Goal: Task Accomplishment & Management: Manage account settings

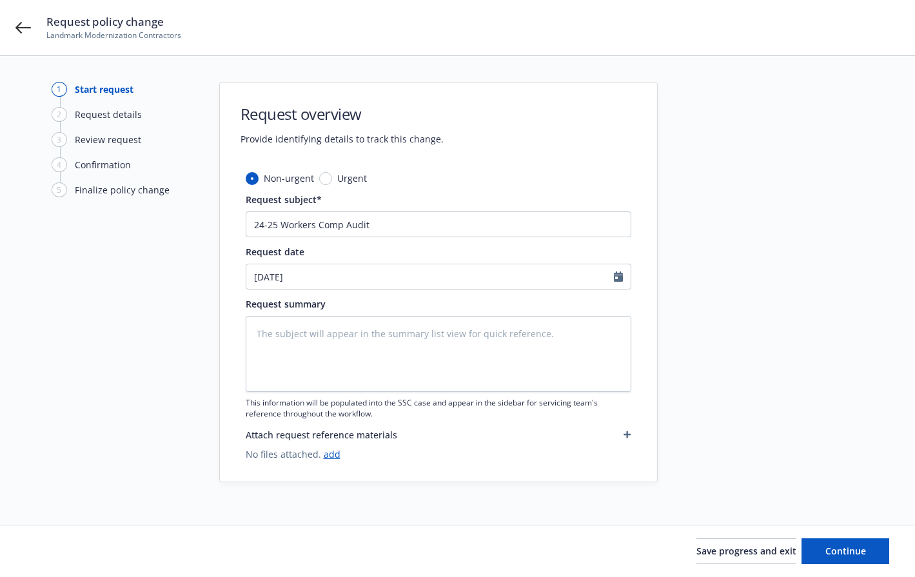
click at [252, 15] on div "Request policy change Landmark Modernization Contractors" at bounding box center [472, 27] width 853 height 27
type textarea "x"
drag, startPoint x: 379, startPoint y: 225, endPoint x: 193, endPoint y: 225, distance: 185.8
click at [193, 225] on div "1 Start request 2 Request details 3 Review request 4 Confirmation 5 Finalize po…" at bounding box center [457, 290] width 884 height 417
click at [327, 341] on textarea at bounding box center [439, 354] width 386 height 76
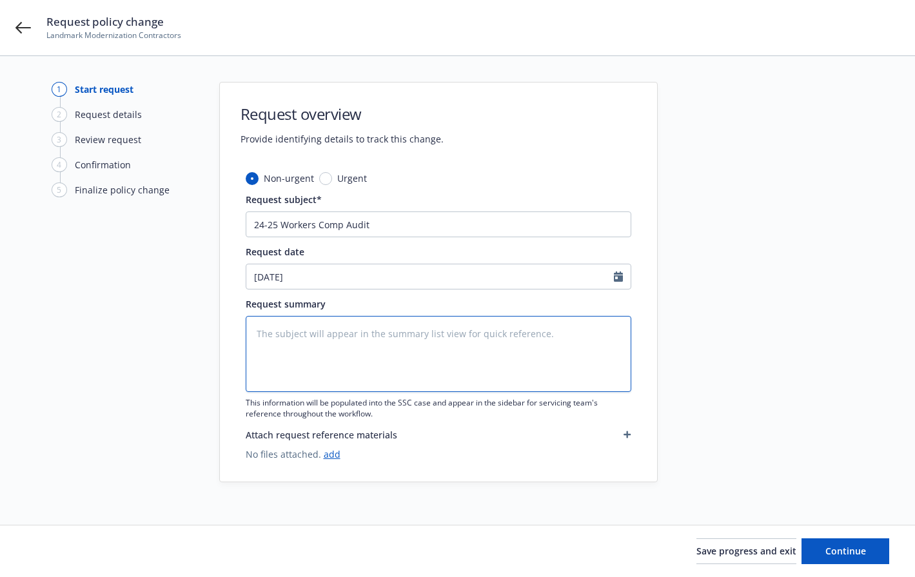
paste textarea "24-25 Workers Comp Audit"
type textarea "24-25 Workers Comp Audit"
type textarea "x"
type textarea "24-25 Workers Comp Audit"
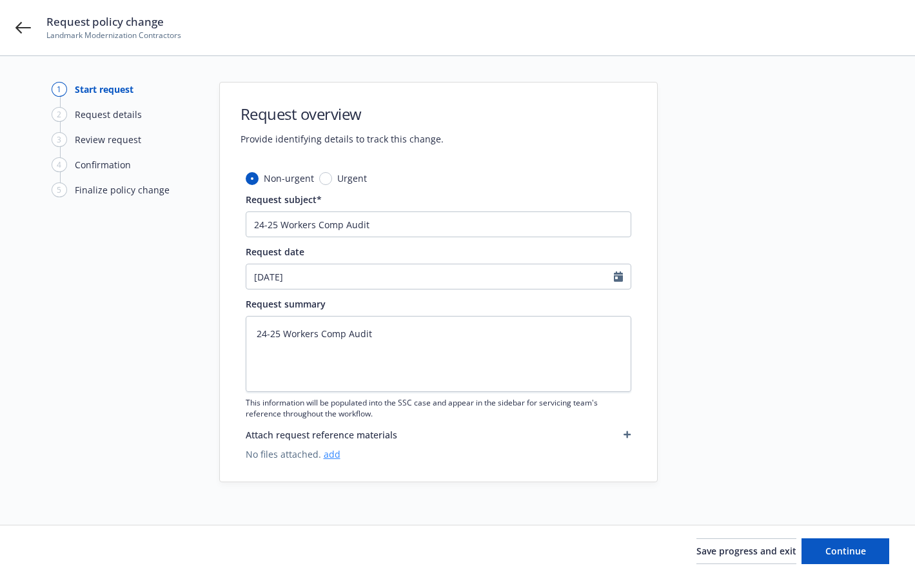
click at [333, 458] on link "add" at bounding box center [332, 454] width 17 height 12
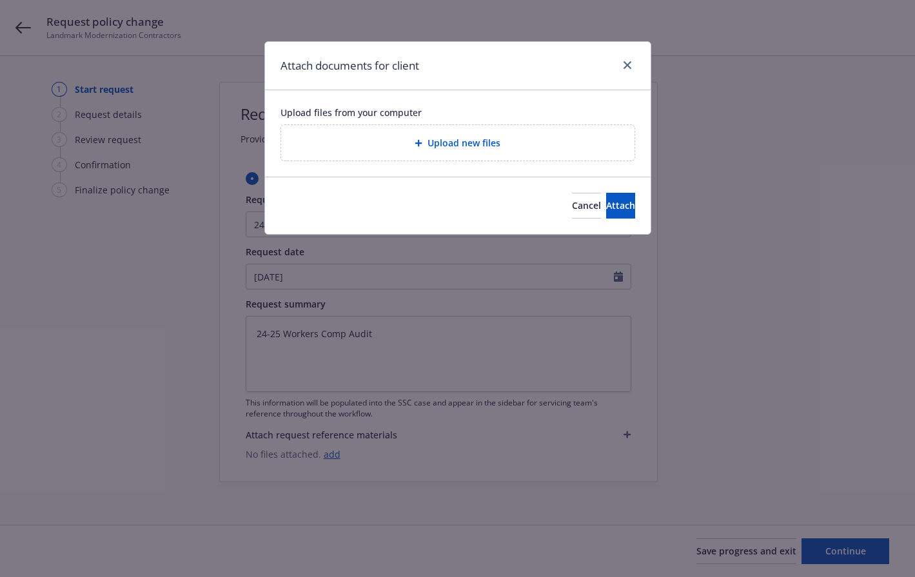
type textarea "x"
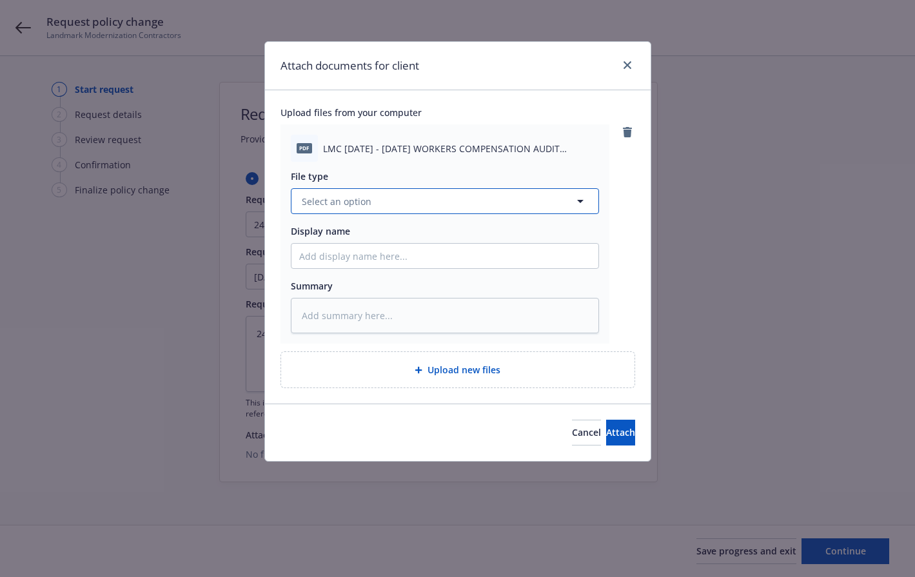
click at [351, 195] on span "Select an option" at bounding box center [337, 202] width 70 height 14
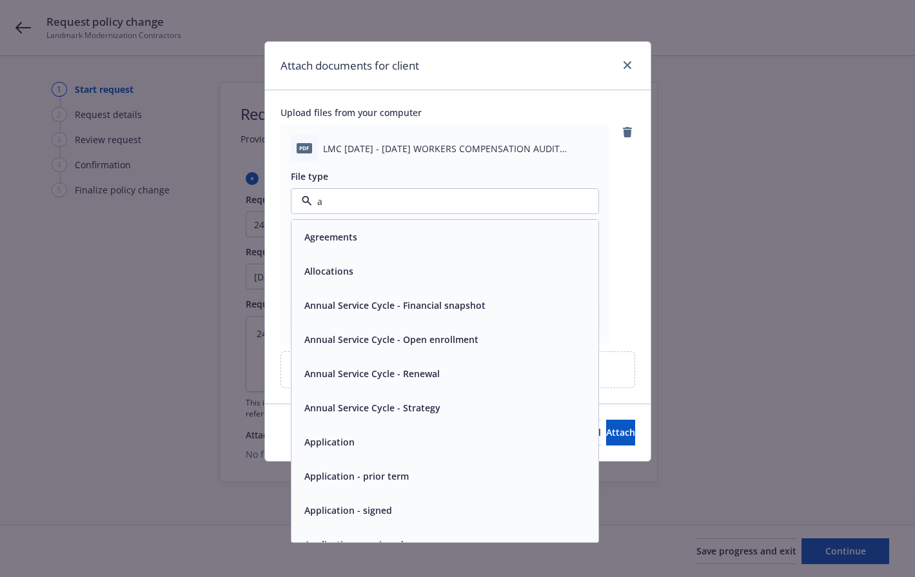
type input "au"
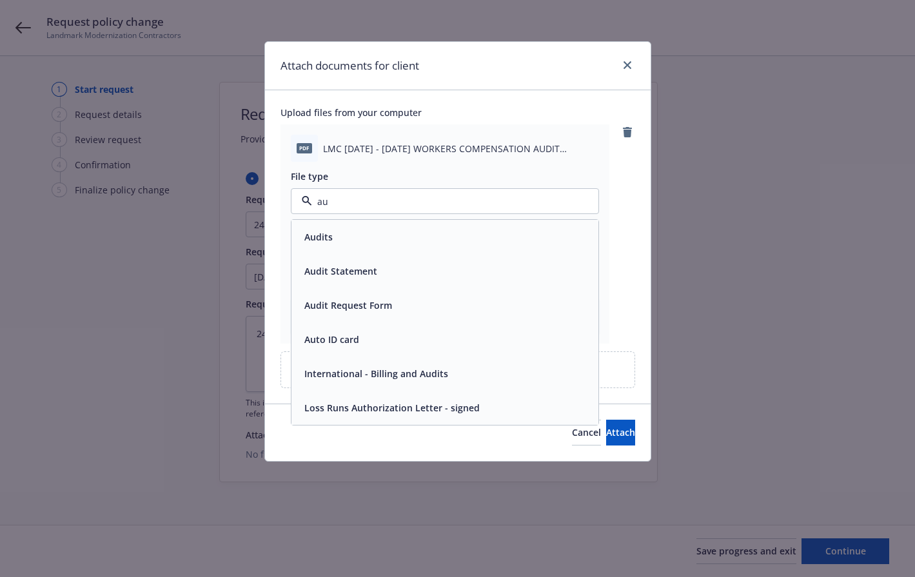
click at [353, 263] on div "Audit Statement" at bounding box center [339, 271] width 81 height 19
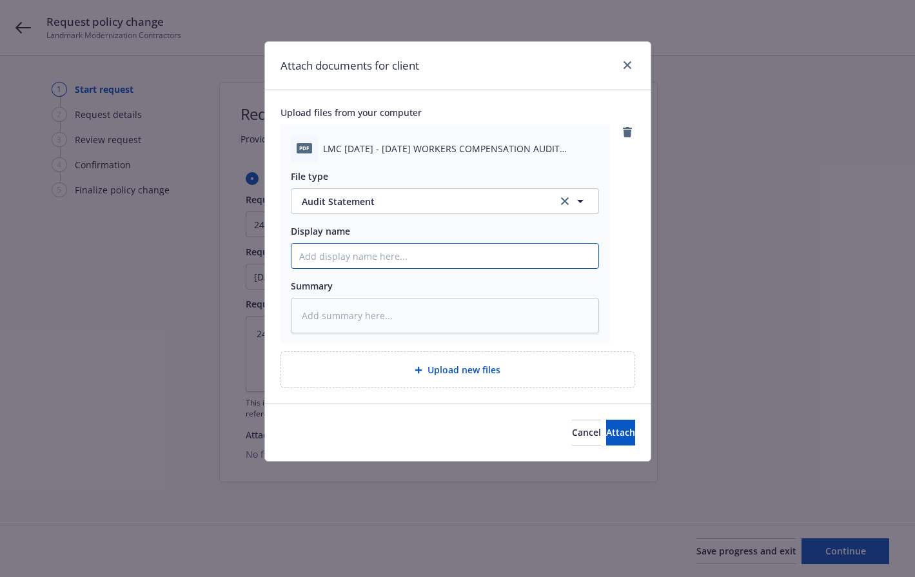
click at [353, 263] on input "Display name" at bounding box center [445, 256] width 307 height 25
type textarea "x"
type input "2"
type textarea "x"
type input "24"
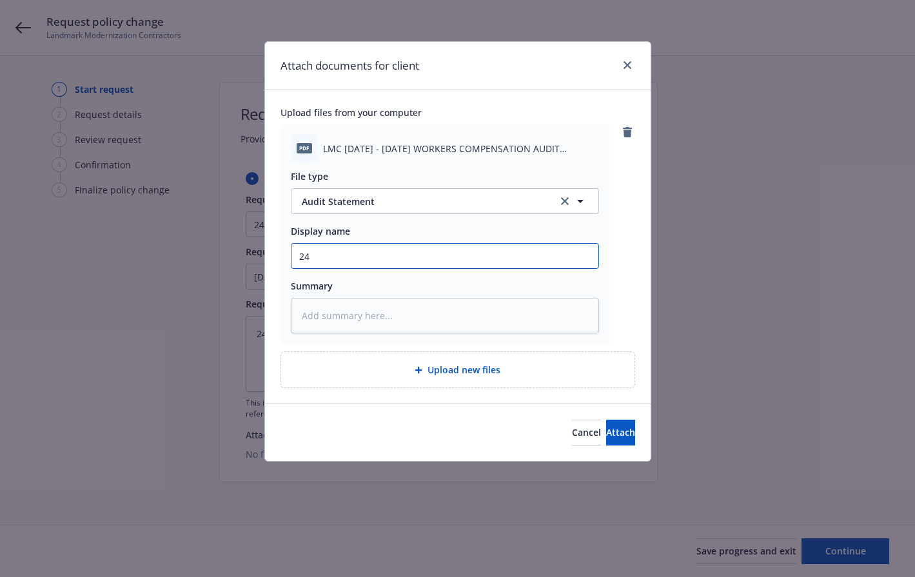
type textarea "x"
type input "24-"
type textarea "x"
type input "24-2"
type textarea "x"
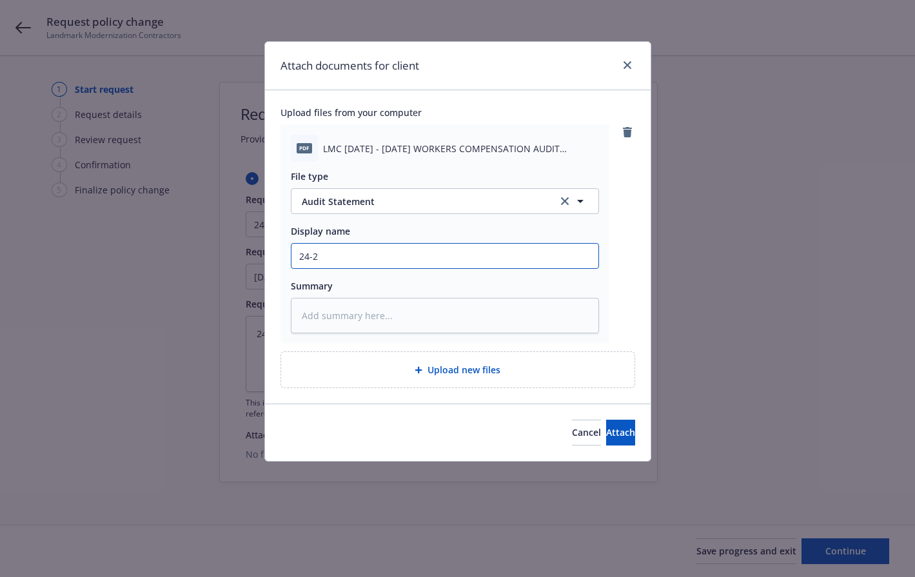
type input "24-25"
type textarea "x"
type input "24-25"
type textarea "x"
type input "24-25 W"
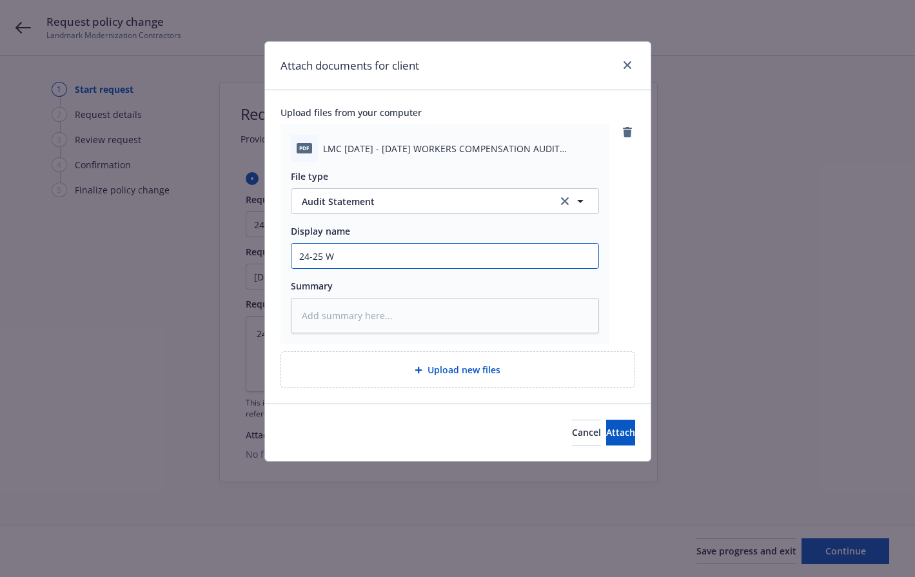
type textarea "x"
type input "24-25 WC"
type textarea "x"
type input "24-25 WC"
type textarea "x"
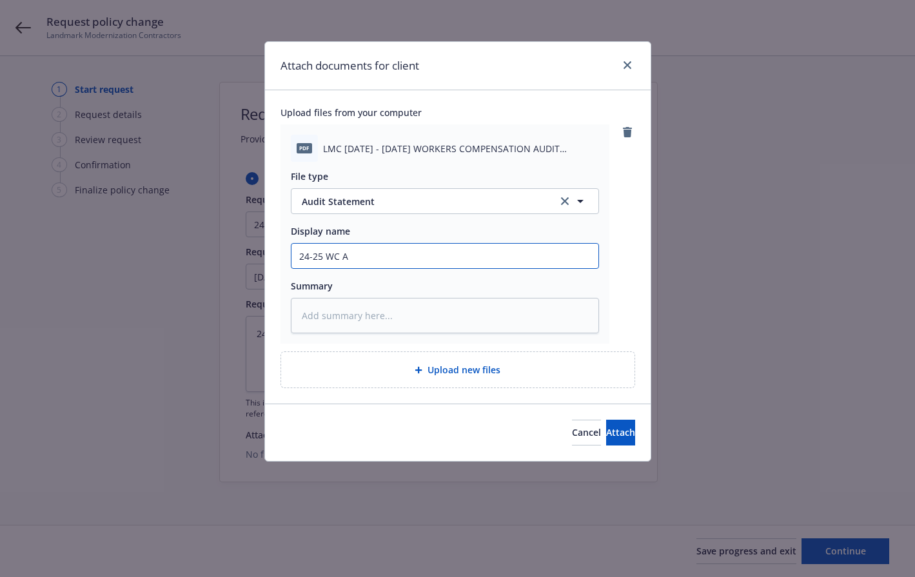
type input "24-25 WC Au"
type textarea "x"
type input "24-25 WC Aud"
type textarea "x"
type input "24-25 WC Audi"
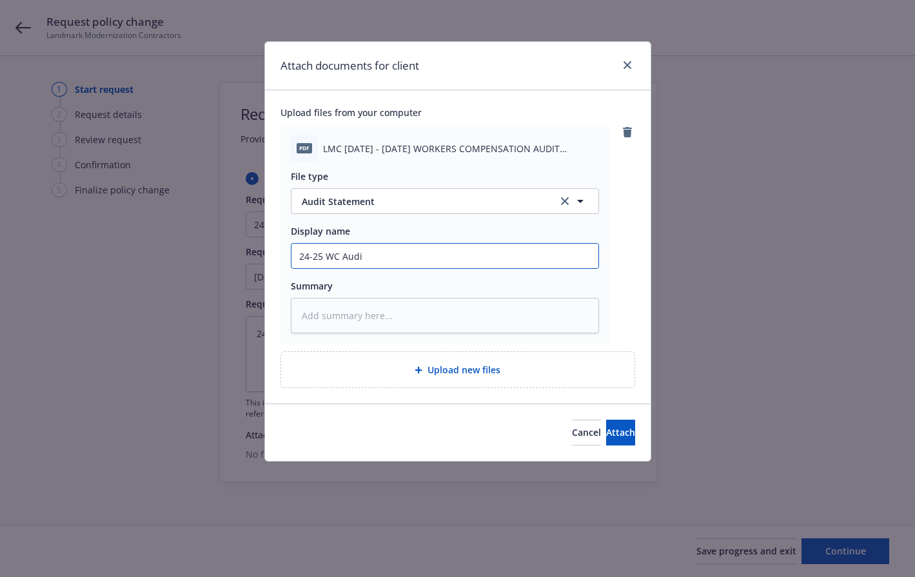
type textarea "x"
type input "24-25 WC Audit"
type textarea "x"
type input "24-25 WC Audit"
type textarea "x"
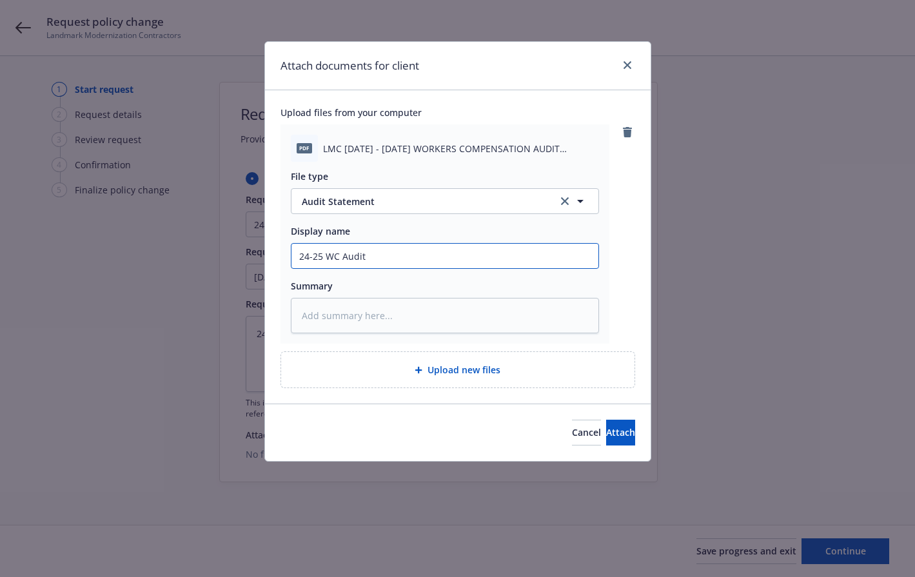
type input "24-25 WC Audit S"
type textarea "x"
type input "24-25 WC Audit St"
type textarea "x"
type input "24-25 WC Audit Sta"
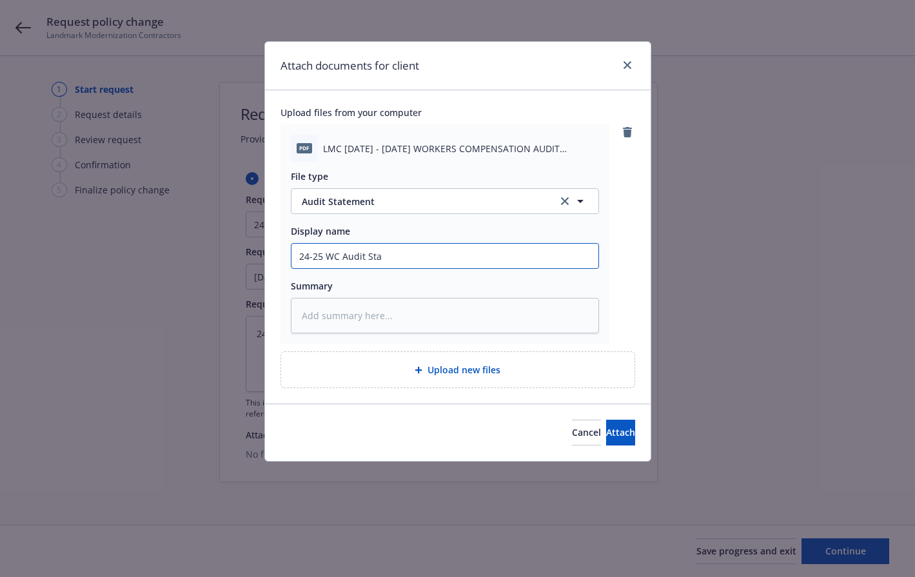
type textarea "x"
type input "24-25 WC Audit Stat"
type textarea "x"
type input "24-25 WC Audit State"
type textarea "x"
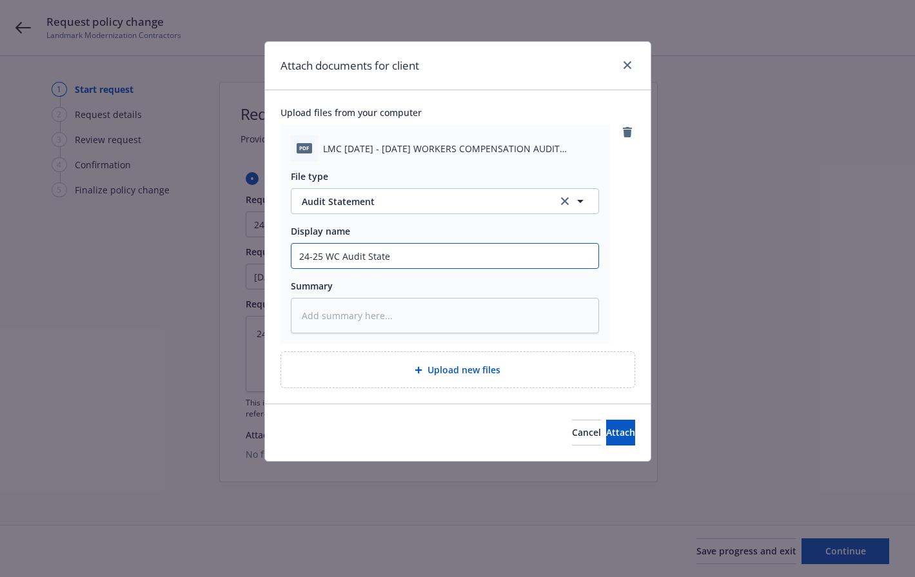
type input "24-25 WC Audit Statem"
type textarea "x"
type input "24-25 WC Audit Stateme"
type textarea "x"
type input "24-25 WC Audit Statemen"
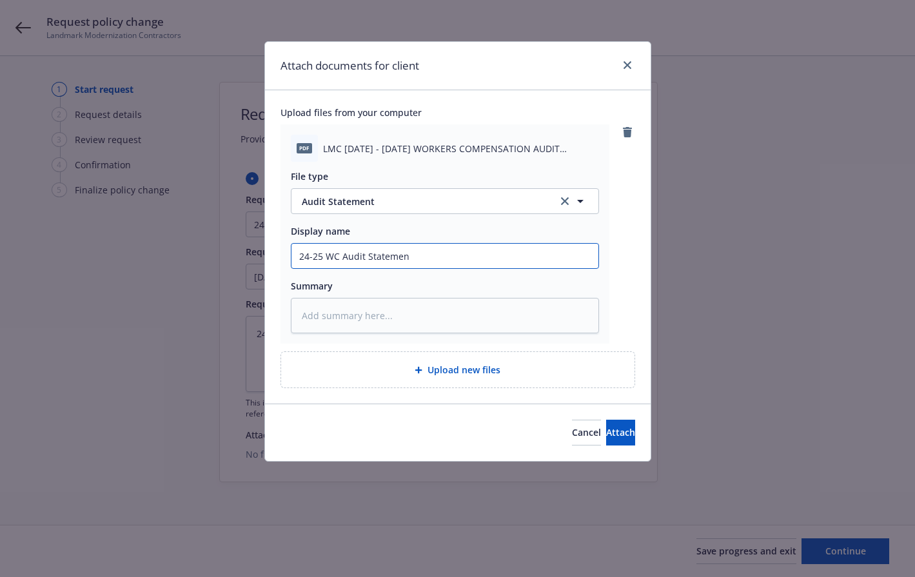
type textarea "x"
type input "24-25 WC Audit Statement"
click at [482, 252] on input "24-25 WC Audit Statement" at bounding box center [445, 256] width 307 height 25
type textarea "x"
type input "24-25 WC Audit Statement"
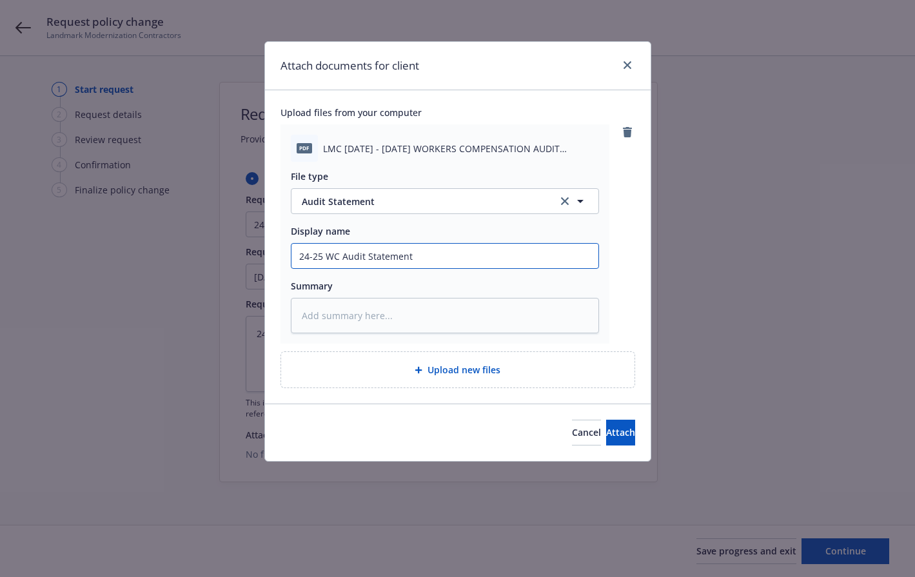
type textarea "x"
type input "24-25 WC Audit Statement -"
type textarea "x"
type input "24-25 WC Audit Statement -"
type textarea "x"
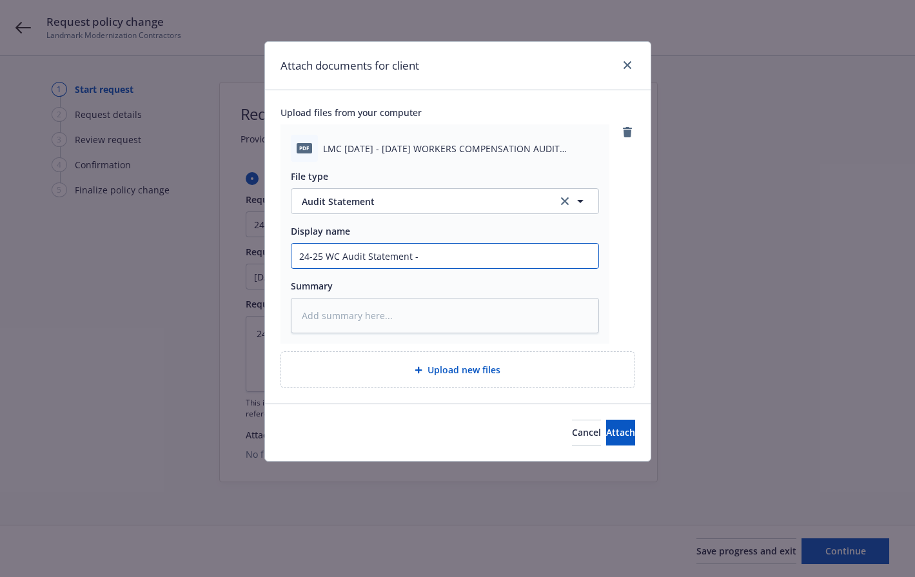
type input "24-25 WC Audit Statement - H"
type textarea "x"
type input "24-25 WC Audit Statement - Ha"
type textarea "x"
type input "24-25 WC Audit Statement - Har"
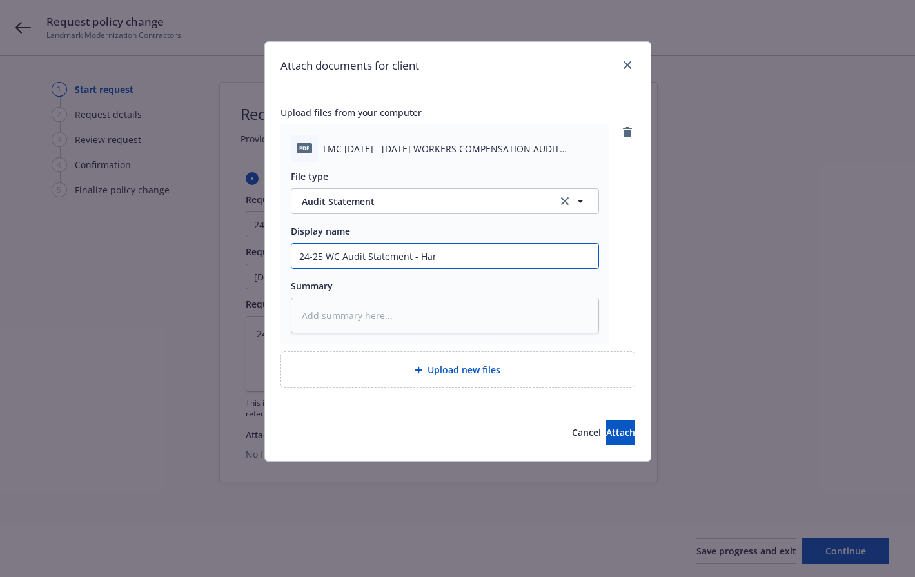
type textarea "x"
type input "24-25 WC Audit Statement - [PERSON_NAME]"
type textarea "x"
type input "24-25 WC Audit Statement - Hartf"
type textarea "x"
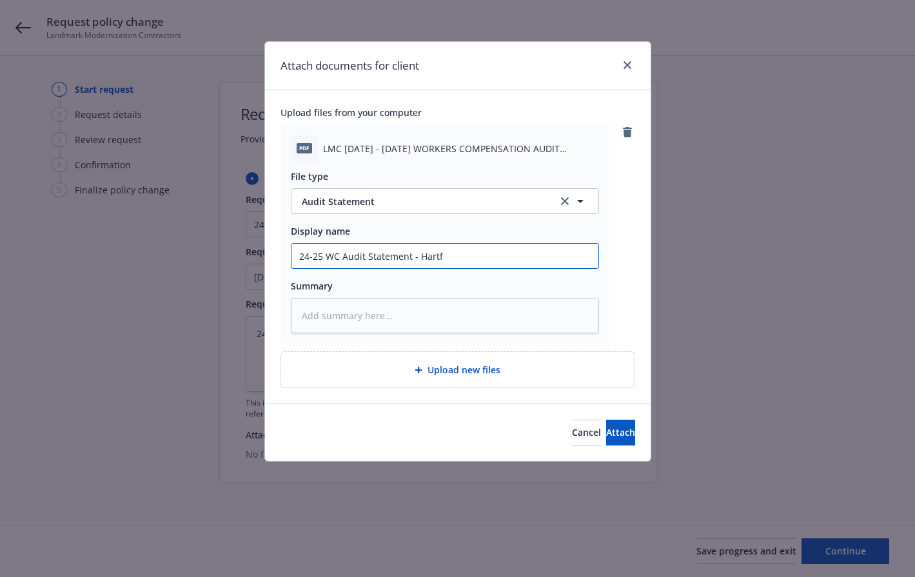
type input "24-25 WC Audit Statement - Hartfo"
type textarea "x"
type input "24-25 WC Audit Statement - Hartfor"
type textarea "x"
type input "24-25 WC Audit Statement - [GEOGRAPHIC_DATA]"
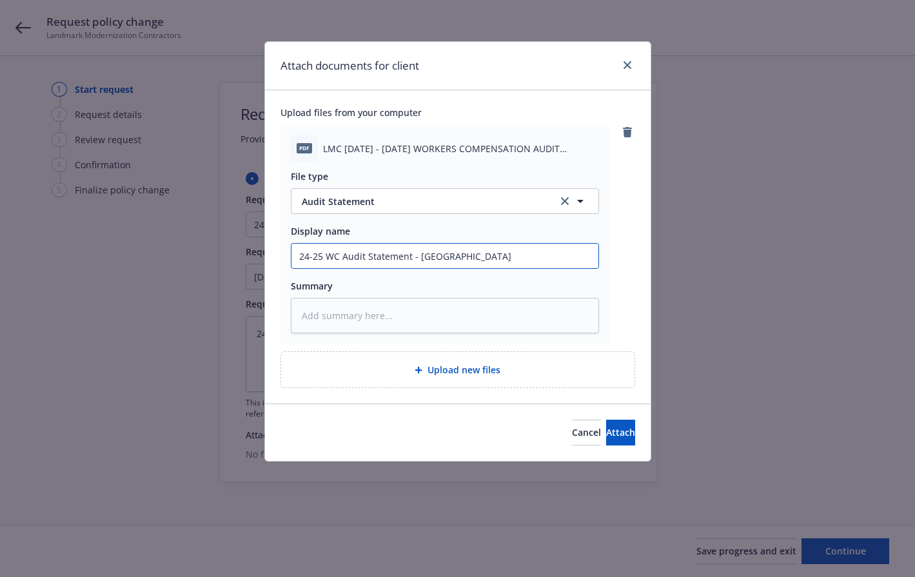
type textarea "x"
type input "24-25 WC Audit Statement - [GEOGRAPHIC_DATA]"
type textarea "x"
type input "24-25 WC Audit Statement - [GEOGRAPHIC_DATA] P"
type textarea "x"
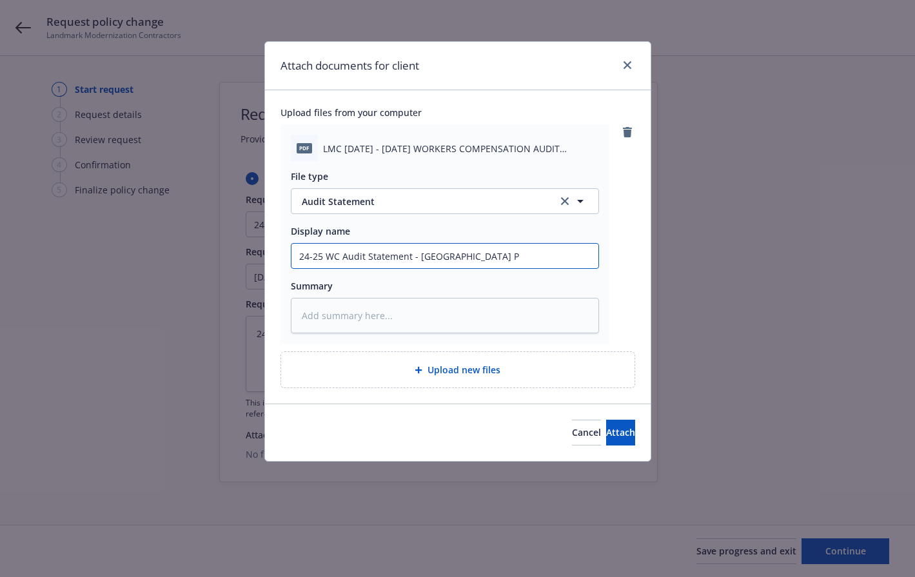
type input "24-25 WC Audit Statement - [GEOGRAPHIC_DATA]"
type textarea "x"
type input "24-25 WC Audit Statement - [GEOGRAPHIC_DATA]"
type textarea "x"
type input "24-25 WC Audit Statement - [GEOGRAPHIC_DATA]"
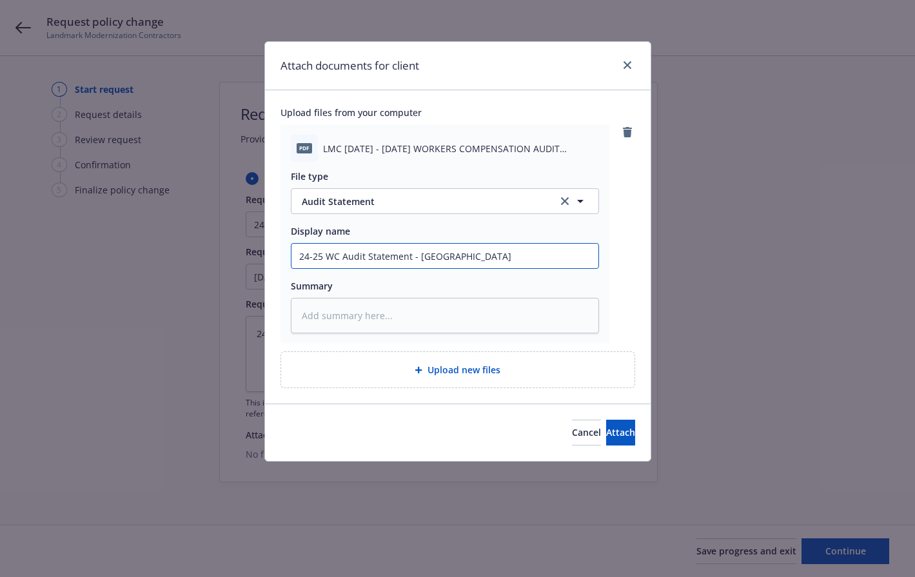
type textarea "x"
type input "24-25 WC Audit Statement - Hartford Polic"
type textarea "x"
type input "24-25 WC Audit Statement - Hartford Policy"
type textarea "x"
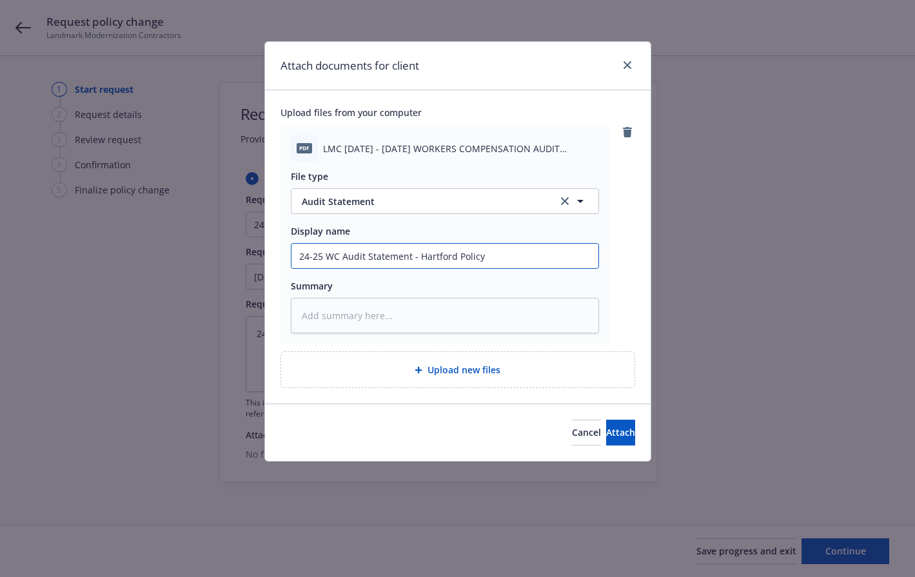
type input "24-25 WC Audit Statement - Hartford Policy"
type textarea "x"
type input "24-25 WC Audit Statement - Hartford Policy N"
type textarea "x"
type input "24-25 WC Audit Statement - Hartford Policy No"
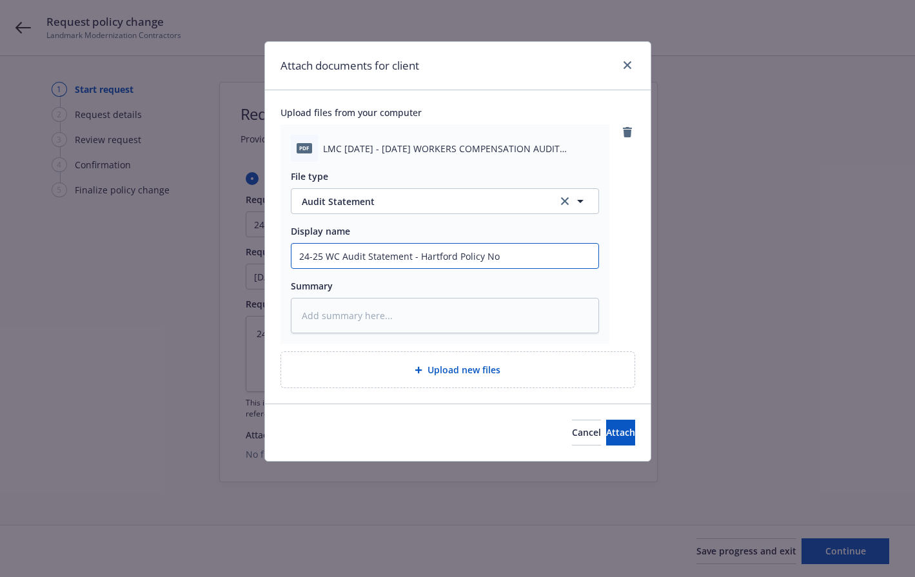
type textarea "x"
type input "24-25 WC Audit Statement - Hartford Policy No."
type textarea "x"
type input "24-25 WC Audit Statement - Hartford Policy No."
type textarea "x"
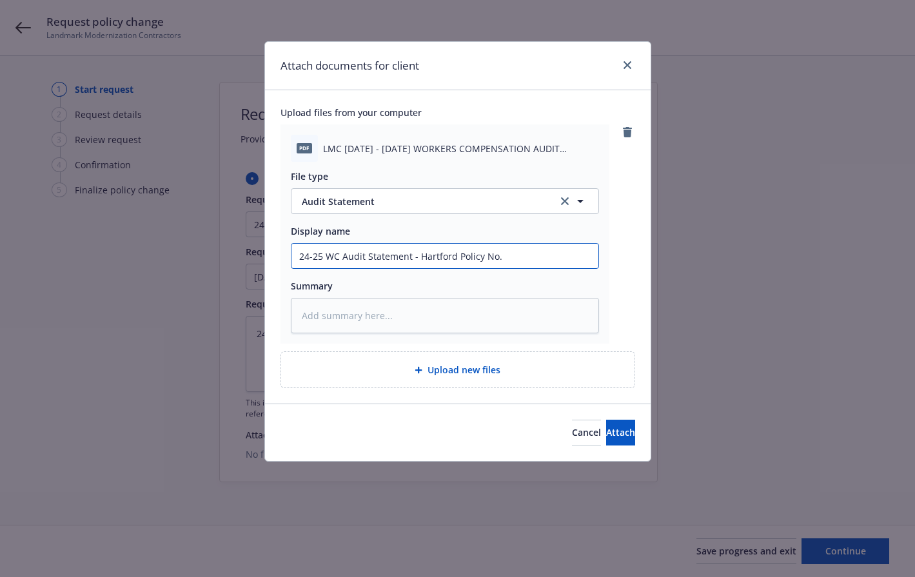
type input "24-25 WC Audit Statement - Hartford Policy No. 5"
type textarea "x"
type input "24-25 WC Audit Statement - Hartford Policy No. 57"
type textarea "x"
type input "24-25 WC Audit Statement - Hartford Policy No. 57"
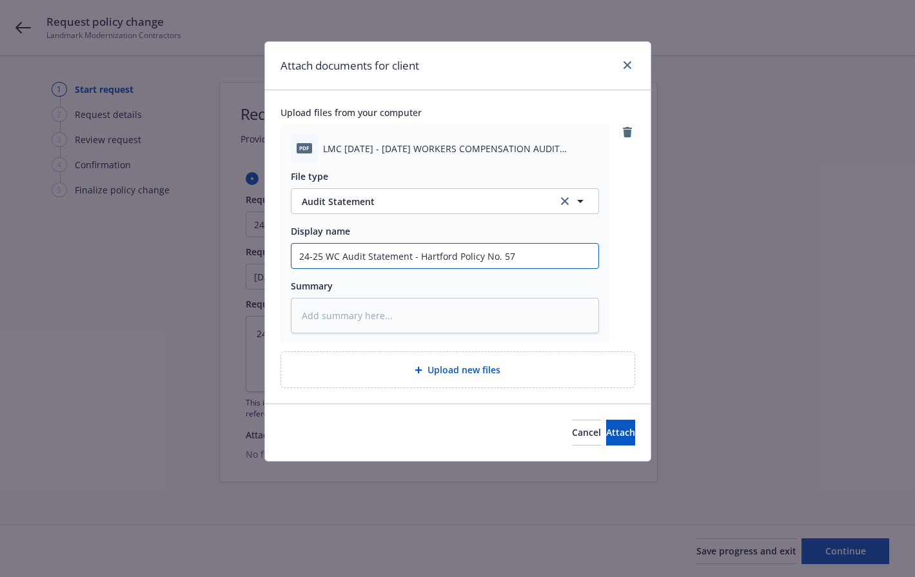
type textarea "x"
type input "24-25 WC Audit Statement - Hartford Policy No. 57 W"
type textarea "x"
type input "24-25 WC Audit Statement - Hartford Policy No. 57 WE"
type textarea "x"
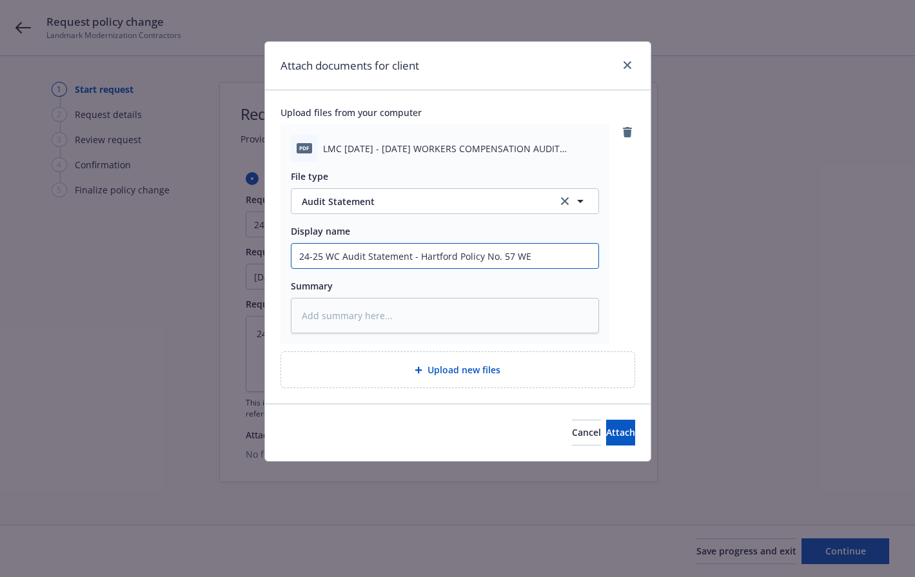
type input "24-25 WC Audit Statement - Hartford Policy No. 57 WEA"
type textarea "x"
type input "24-25 WC Audit Statement - Hartford Policy No. 57 WEA"
type textarea "x"
type input "24-25 WC Audit Statement - Hartford Policy No. 57 WEA B"
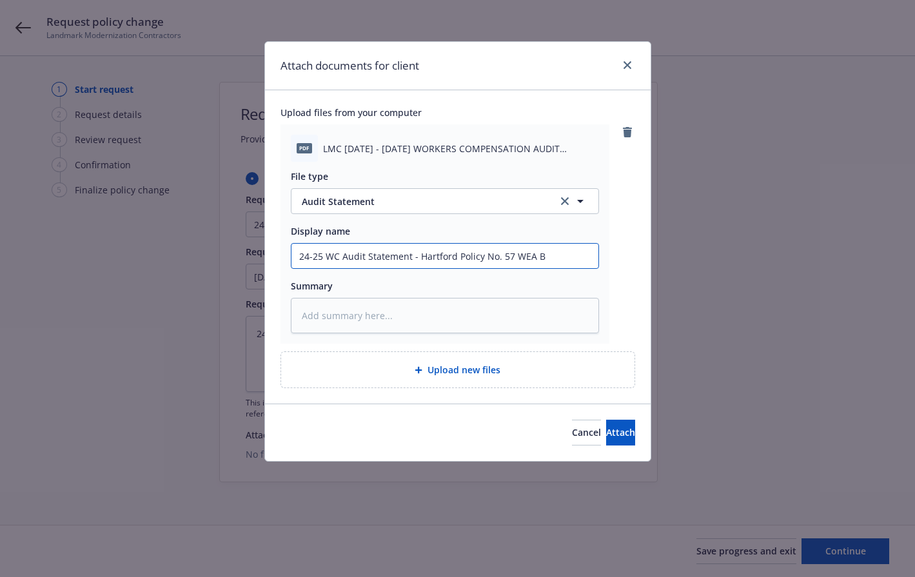
type textarea "x"
type input "24-25 WC Audit Statement - Hartford Policy No. 57 WEA BD"
type textarea "x"
type input "24-25 WC Audit Statement - Hartford Policy No. 57 WEA BD8"
type textarea "x"
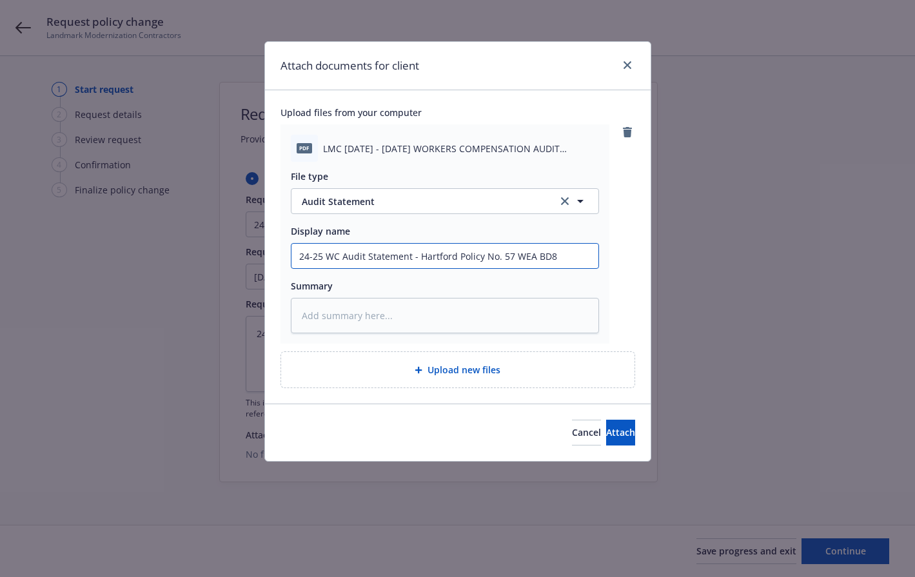
type input "24-25 WC Audit Statement - Hartford Policy No. 57 WEA BD8R"
type textarea "x"
type input "24-25 WC Audit Statement - Hartford Policy No. 57 WEA BD8RB"
type textarea "x"
drag, startPoint x: 575, startPoint y: 258, endPoint x: 266, endPoint y: 257, distance: 308.3
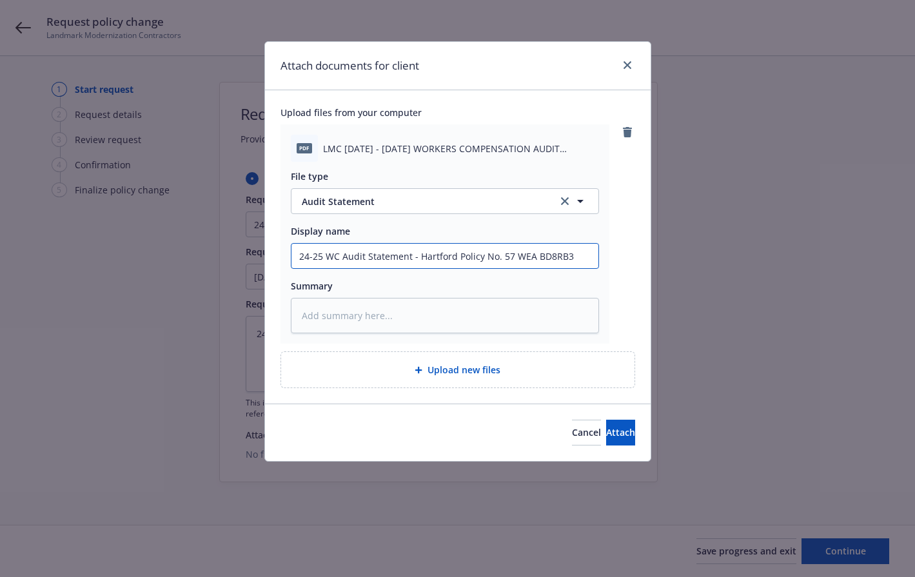
click at [266, 257] on div "Upload files from your computer pdf LMC [DATE] - [DATE] WORKERS COMPENSATION AU…" at bounding box center [458, 246] width 386 height 313
type input "24-25 WC Audit Statement - Hartford Policy No. 57 WEA BD8RB3"
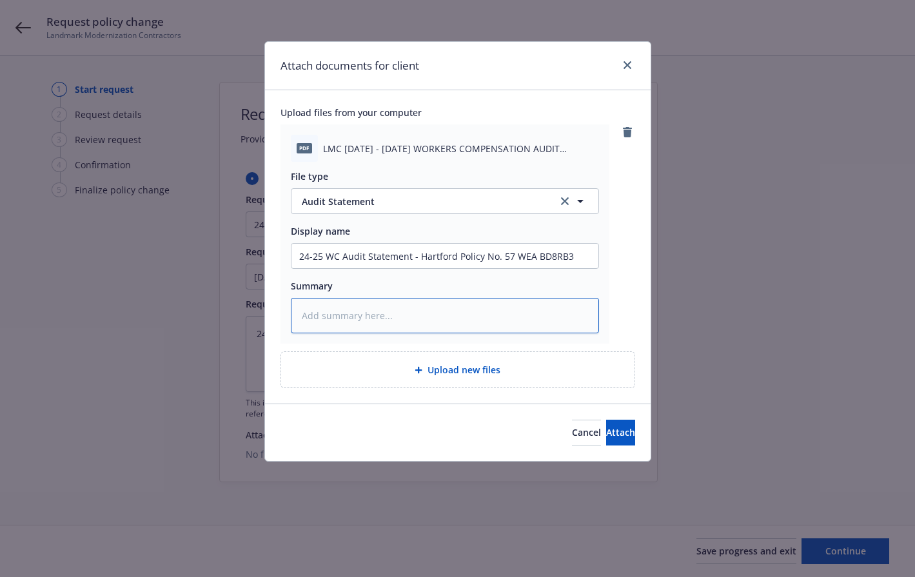
click at [337, 312] on textarea at bounding box center [445, 315] width 308 height 35
paste textarea "24-25 WC Audit Statement - Hartford Policy No. 57 WEA BD8RB3"
type textarea "x"
type textarea "24-25 WC Audit Statement - Hartford Policy No. 57 WEA BD8RB3"
click at [606, 433] on span "Attach" at bounding box center [620, 432] width 29 height 12
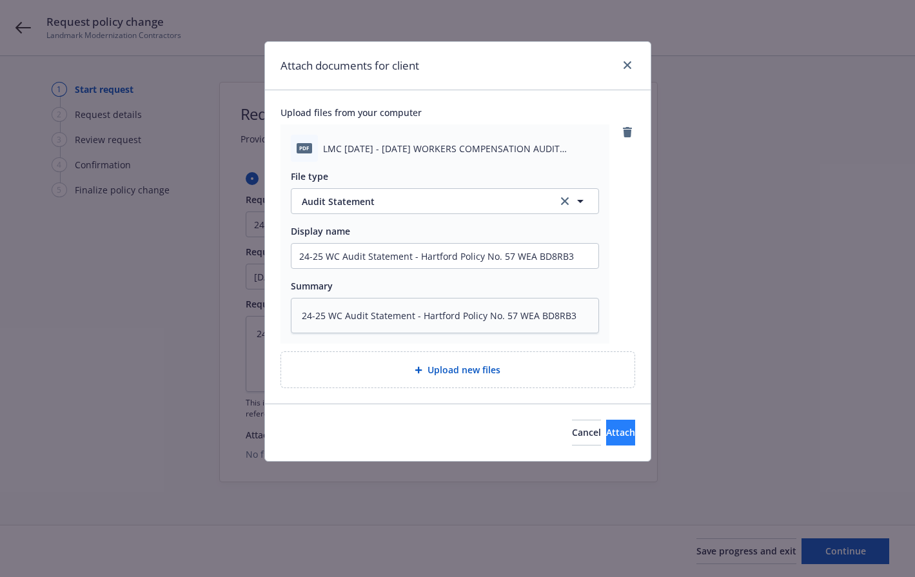
type textarea "x"
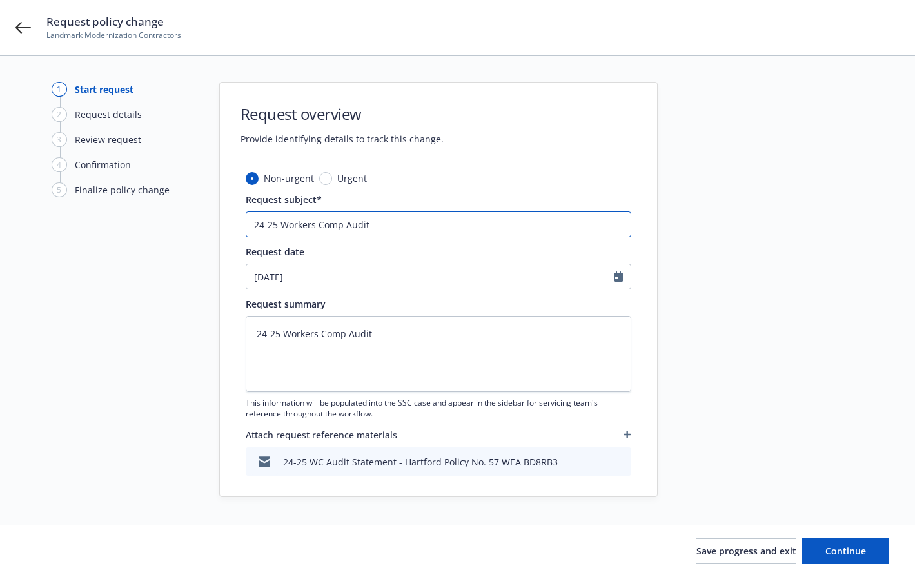
drag, startPoint x: 379, startPoint y: 226, endPoint x: 192, endPoint y: 223, distance: 187.7
click at [192, 223] on div "1 Start request 2 Request details 3 Review request 4 Confirmation 5 Finalize po…" at bounding box center [457, 290] width 884 height 417
paste input "C Audit Statement - Hartford Policy No. 57 WEA BD8RB3"
type input "24-25 WC Audit Statement - Hartford Policy No. 57 WEA BD8RB3"
type textarea "x"
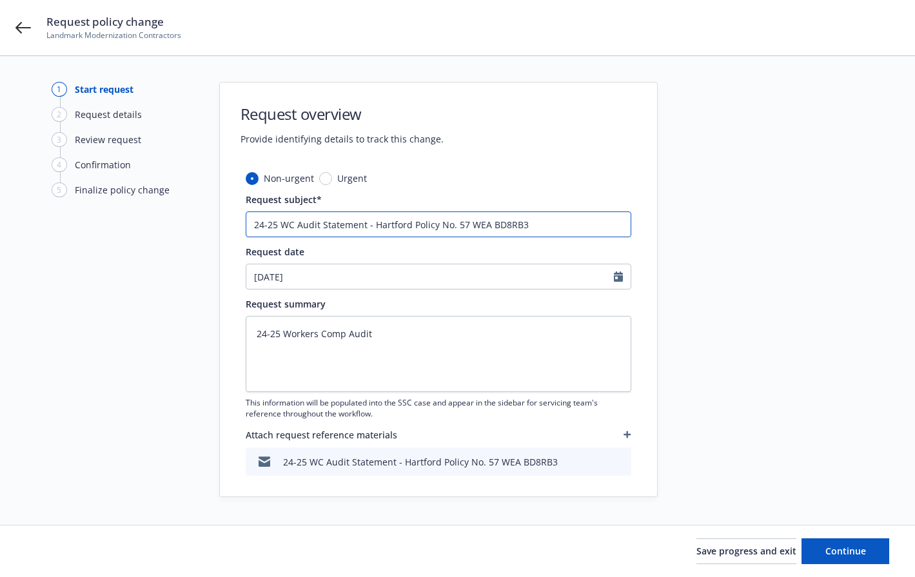
type input "24-25 WC Audit Statement - Hartford Policy No. 57 WEA BD8RB3"
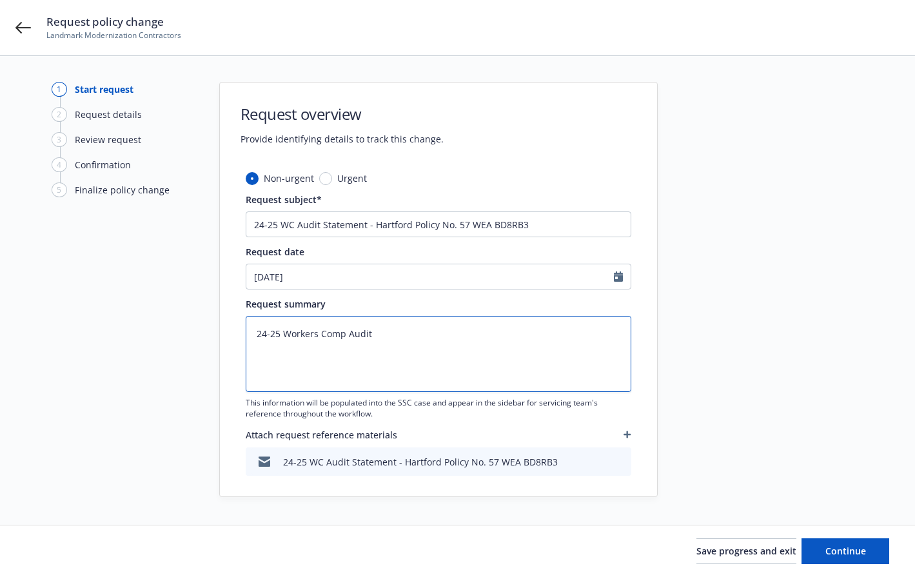
drag, startPoint x: 332, startPoint y: 335, endPoint x: 103, endPoint y: 329, distance: 229.7
click at [103, 329] on div "1 Start request 2 Request details 3 Review request 4 Confirmation 5 Finalize po…" at bounding box center [457, 290] width 884 height 417
paste textarea "C Audit Statement - Hartford Policy No. 57 WEA BD8RB3"
type textarea "24-25 WC Audit Statement - Hartford Policy No. 57 WEA BD8RB3"
type textarea "x"
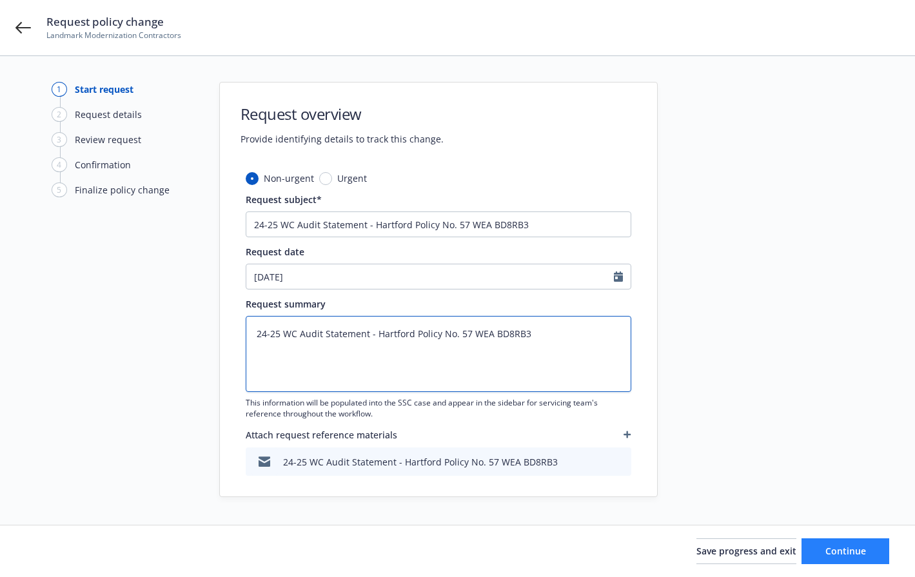
type textarea "24-25 WC Audit Statement - Hartford Policy No. 57 WEA BD8RB3"
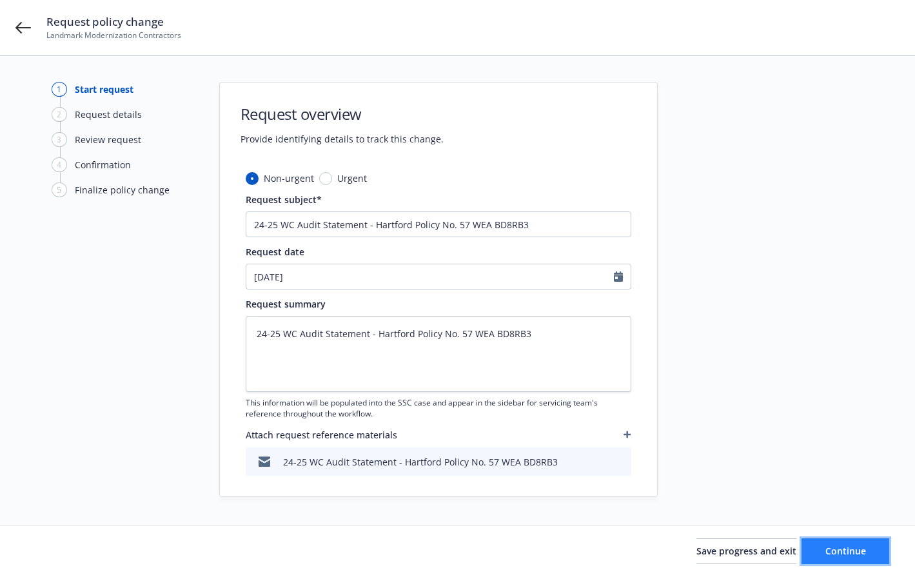
click at [848, 548] on span "Continue" at bounding box center [846, 551] width 41 height 12
type textarea "x"
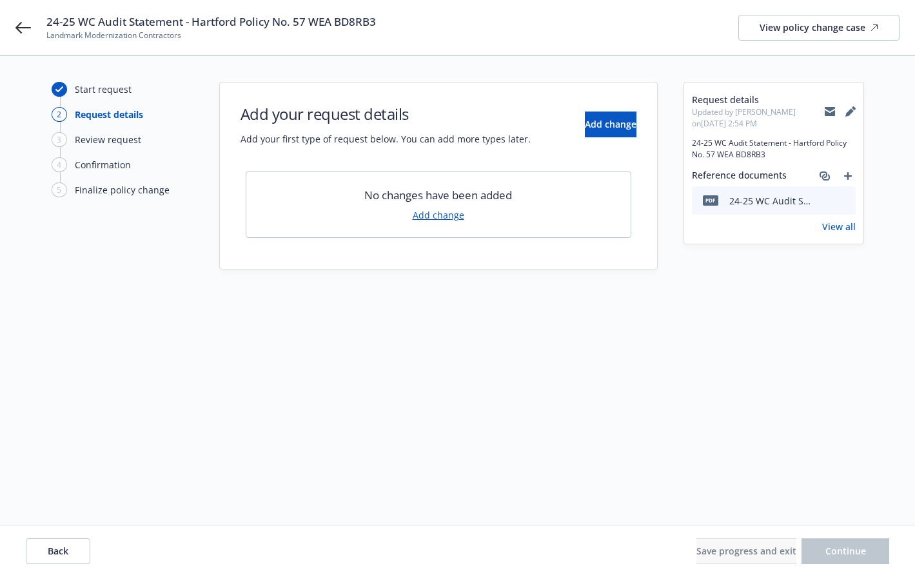
click at [437, 213] on link "Add change" at bounding box center [439, 215] width 52 height 14
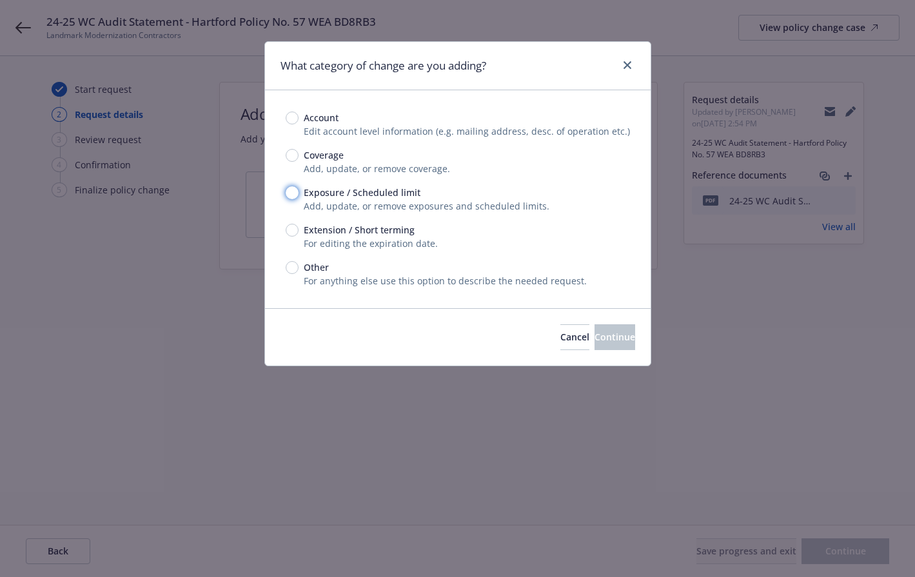
click at [288, 192] on input "Exposure / Scheduled limit" at bounding box center [292, 192] width 13 height 13
radio input "true"
click at [599, 336] on span "Continue" at bounding box center [615, 337] width 41 height 12
type textarea "x"
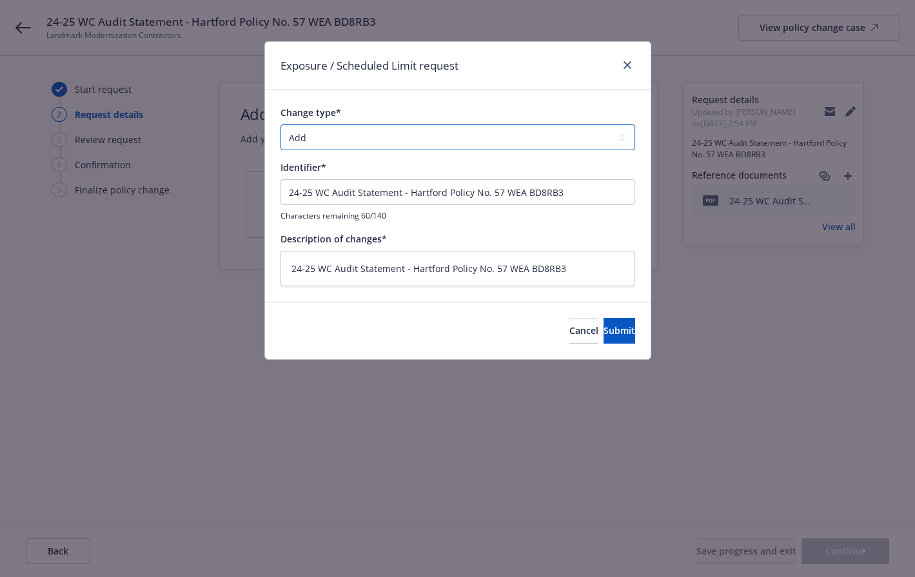
click at [352, 139] on select "Add Audit Change Remove" at bounding box center [458, 137] width 355 height 26
select select "AUDIT"
click at [281, 124] on select "Add Audit Change Remove" at bounding box center [458, 137] width 355 height 26
click at [609, 333] on span "Submit" at bounding box center [620, 330] width 32 height 12
type textarea "x"
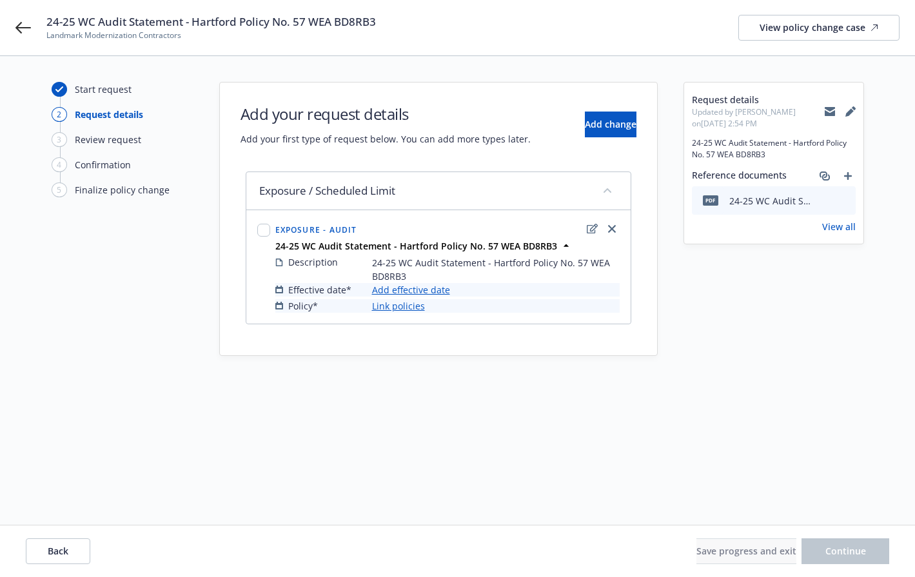
click at [431, 291] on link "Add effective date" at bounding box center [411, 290] width 78 height 14
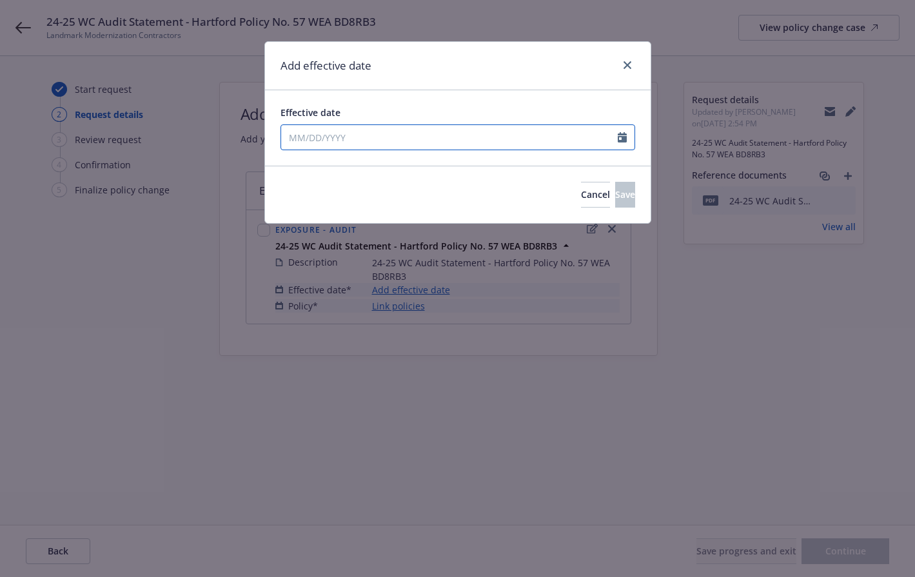
click at [361, 144] on input "Effective date" at bounding box center [449, 137] width 337 height 25
select select "8"
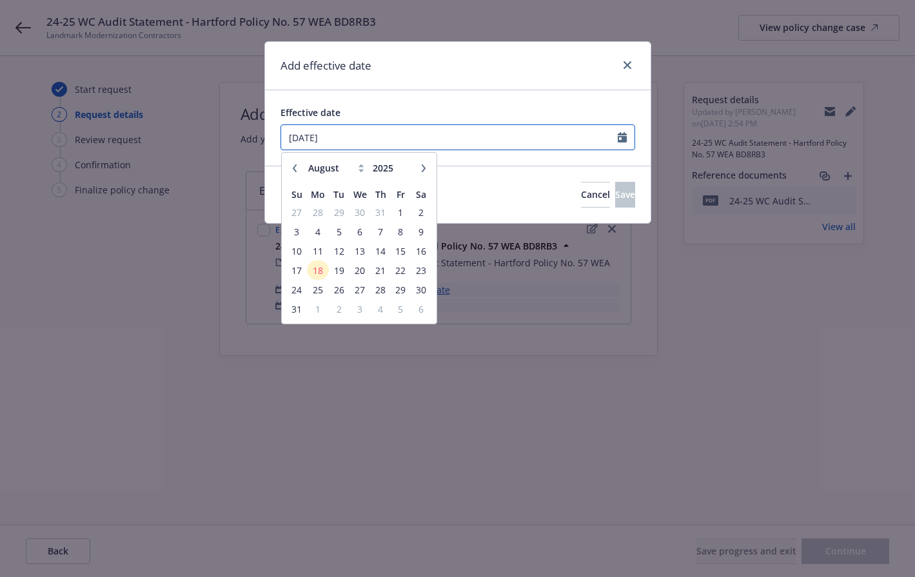
type input "[DATE]"
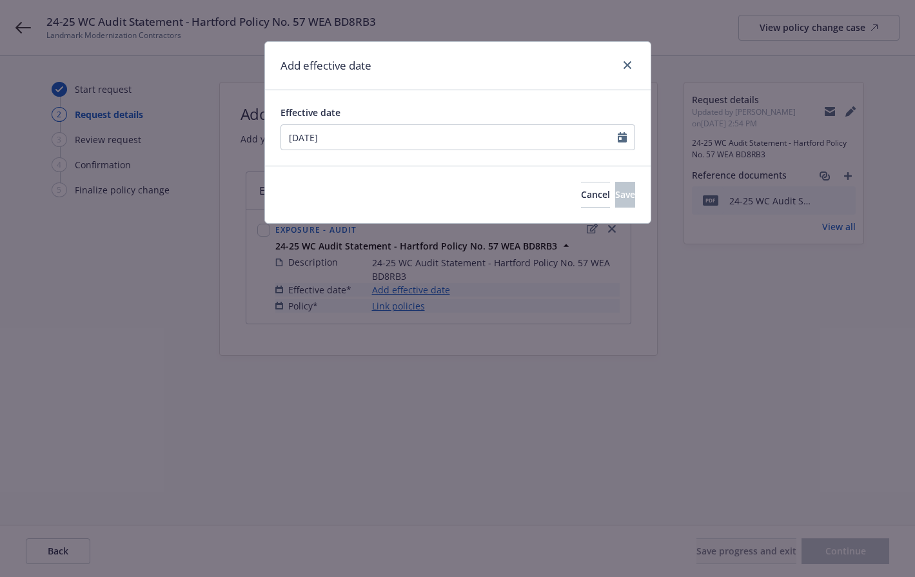
click at [369, 96] on div "Effective date [DATE] January February March April May June July August Septemb…" at bounding box center [458, 127] width 386 height 75
click at [621, 194] on button "Save" at bounding box center [625, 195] width 20 height 26
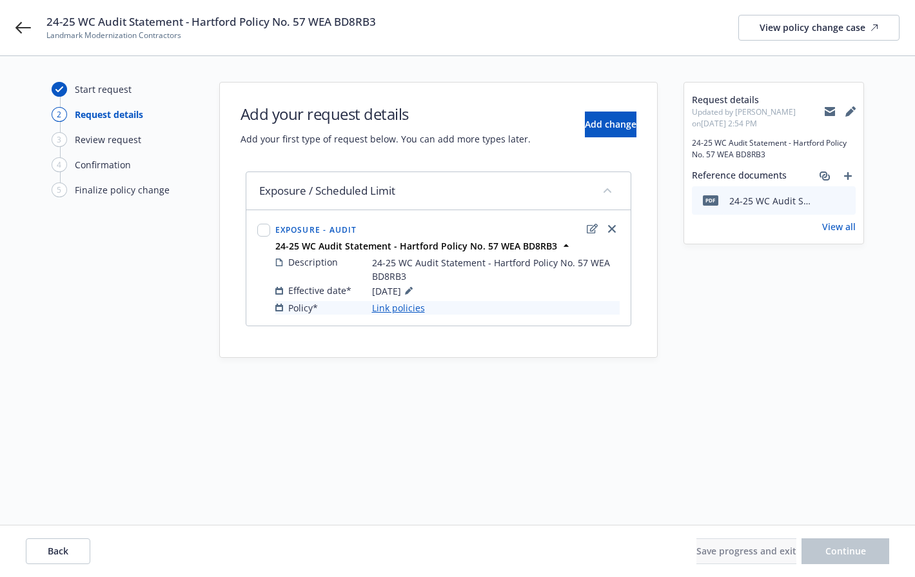
click at [386, 312] on link "Link policies" at bounding box center [398, 308] width 53 height 14
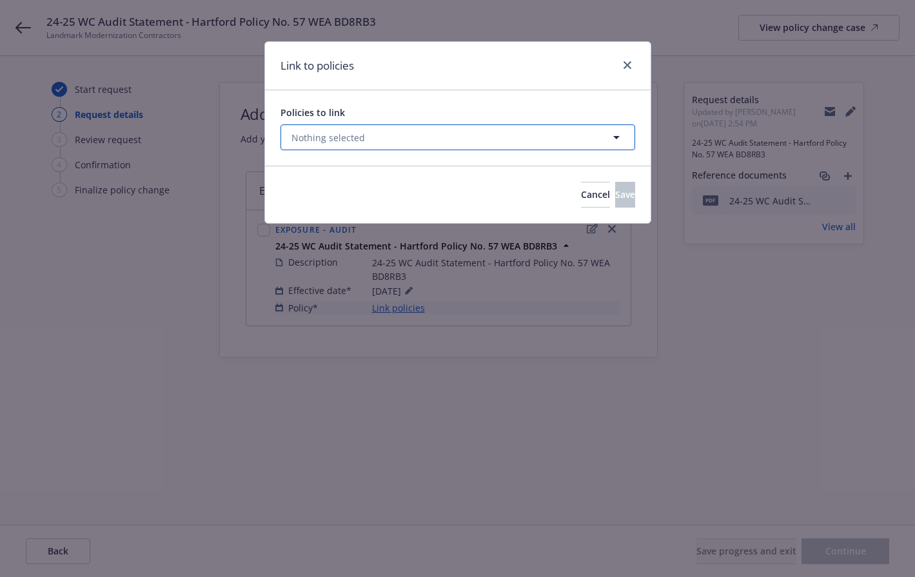
click at [353, 128] on button "Nothing selected" at bounding box center [458, 137] width 355 height 26
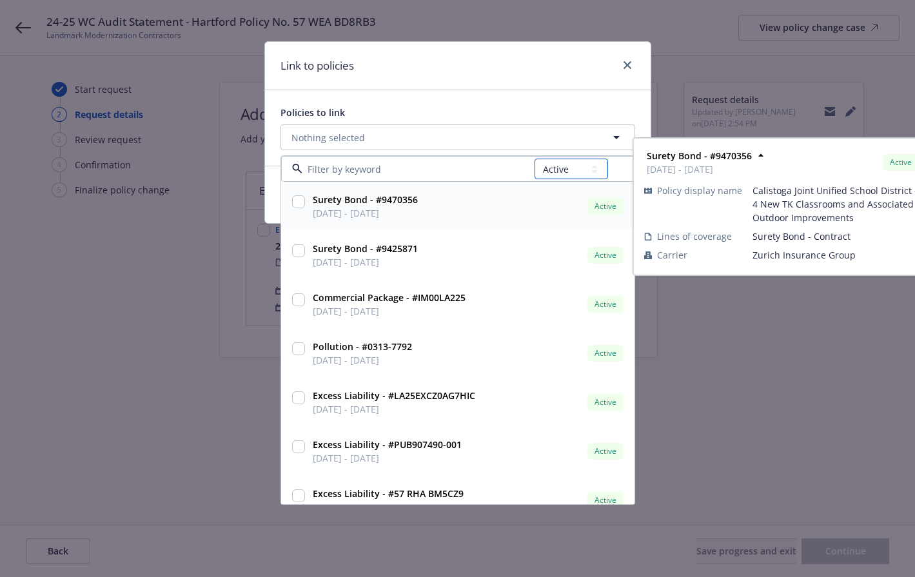
click at [566, 172] on select "All Active Upcoming Expired Cancelled" at bounding box center [572, 169] width 74 height 21
select select "EXPIRED"
click at [535, 159] on select "All Active Upcoming Expired Cancelled" at bounding box center [572, 169] width 74 height 21
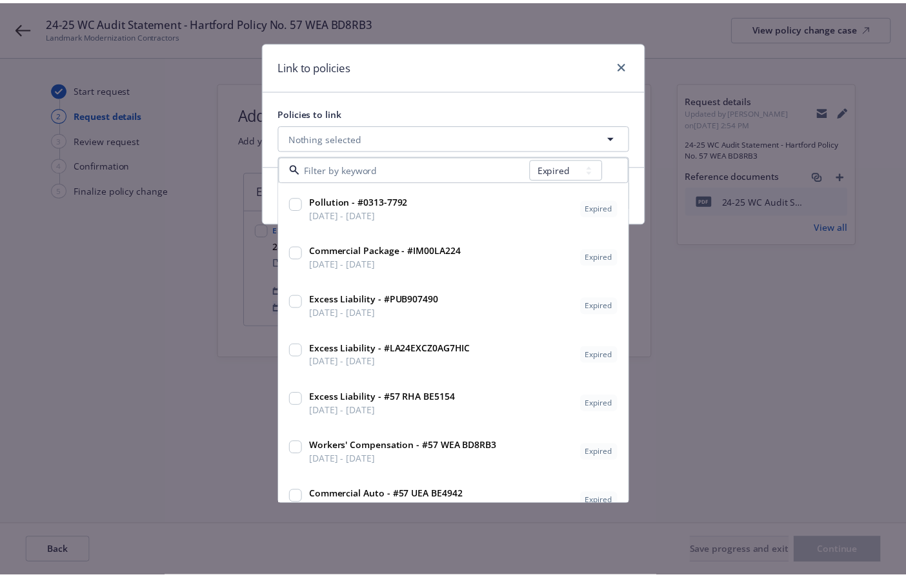
scroll to position [2107, 0]
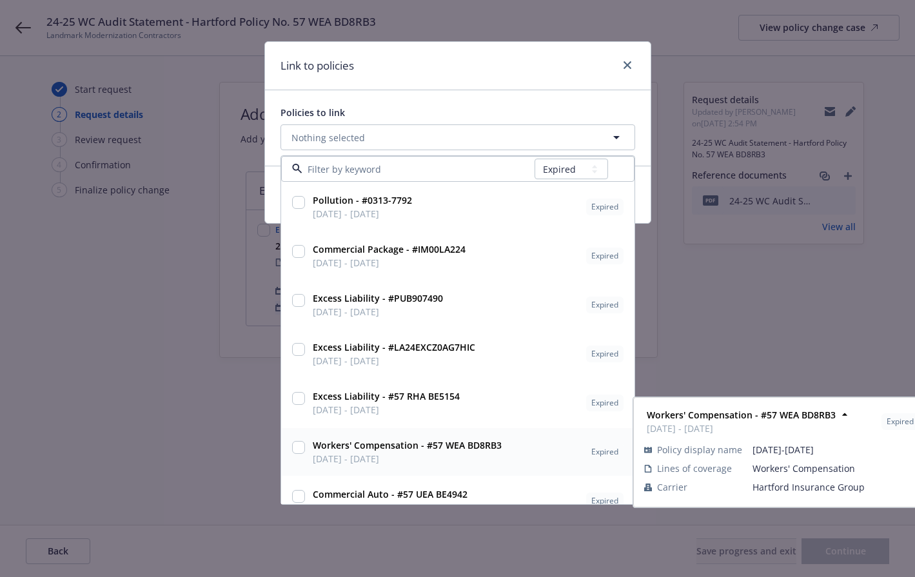
click at [395, 449] on strong "Workers' Compensation - #57 WEA BD8RB3" at bounding box center [407, 445] width 189 height 12
checkbox input "true"
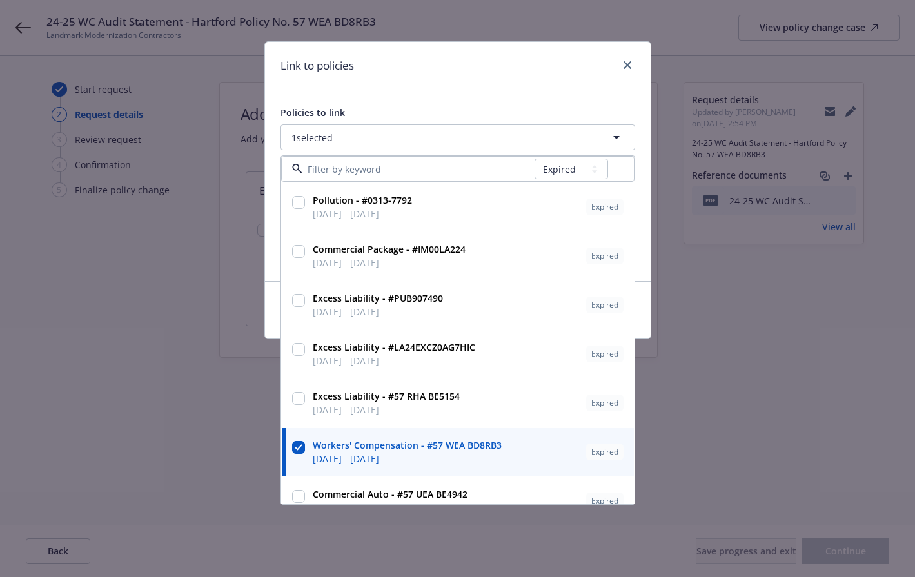
click at [452, 70] on div "Link to policies" at bounding box center [458, 66] width 386 height 48
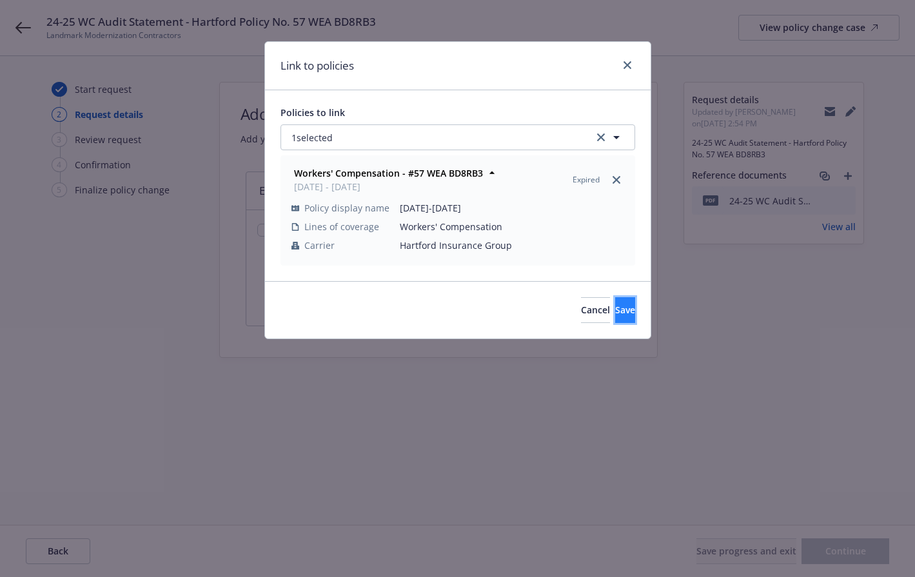
click at [615, 305] on span "Save" at bounding box center [625, 310] width 20 height 12
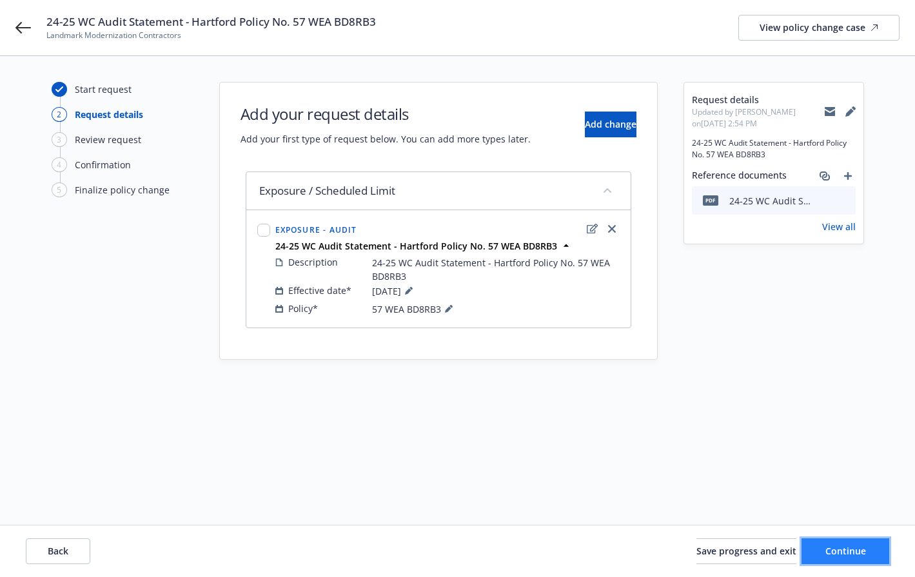
click at [855, 543] on button "Continue" at bounding box center [846, 552] width 88 height 26
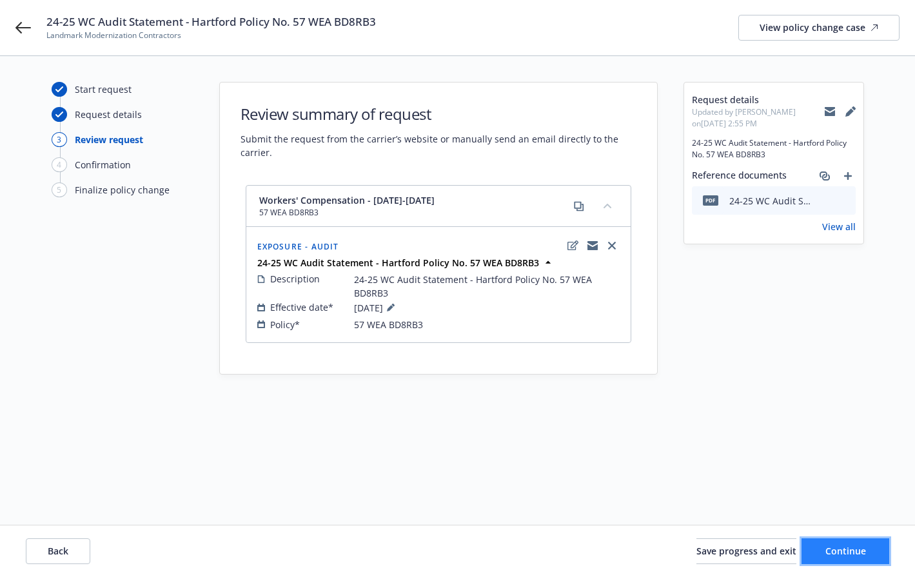
click at [835, 553] on span "Continue" at bounding box center [846, 551] width 41 height 12
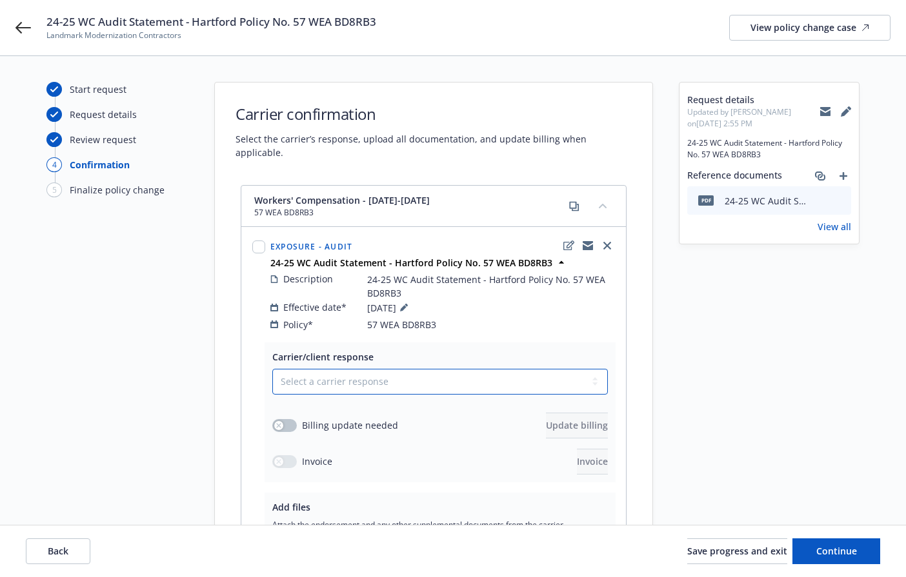
click at [348, 369] on select "Select a carrier response Accepted Accepted with revision No endorsement needed…" at bounding box center [439, 382] width 335 height 26
select select "ACCEPTED"
click at [272, 369] on select "Select a carrier response Accepted Accepted with revision No endorsement needed…" at bounding box center [439, 382] width 335 height 26
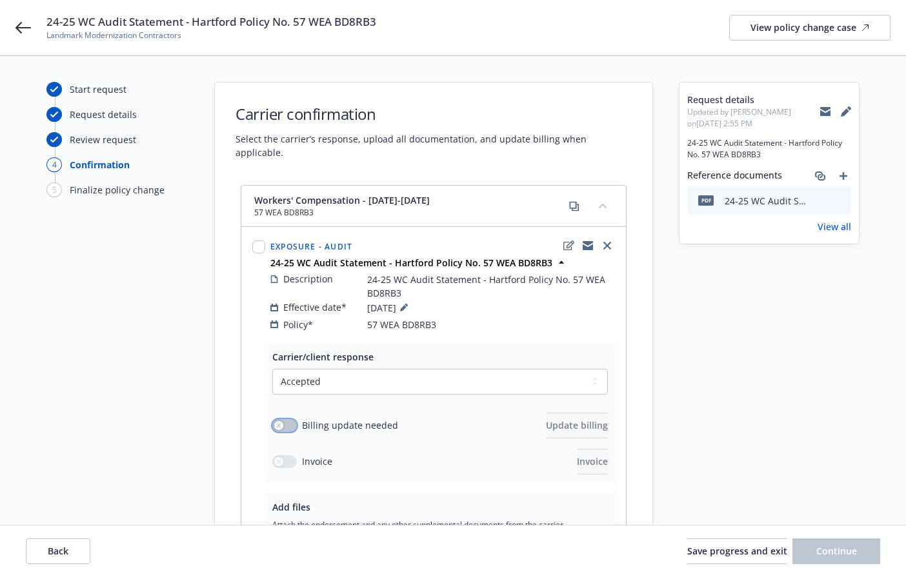
click at [279, 421] on div "button" at bounding box center [278, 425] width 9 height 9
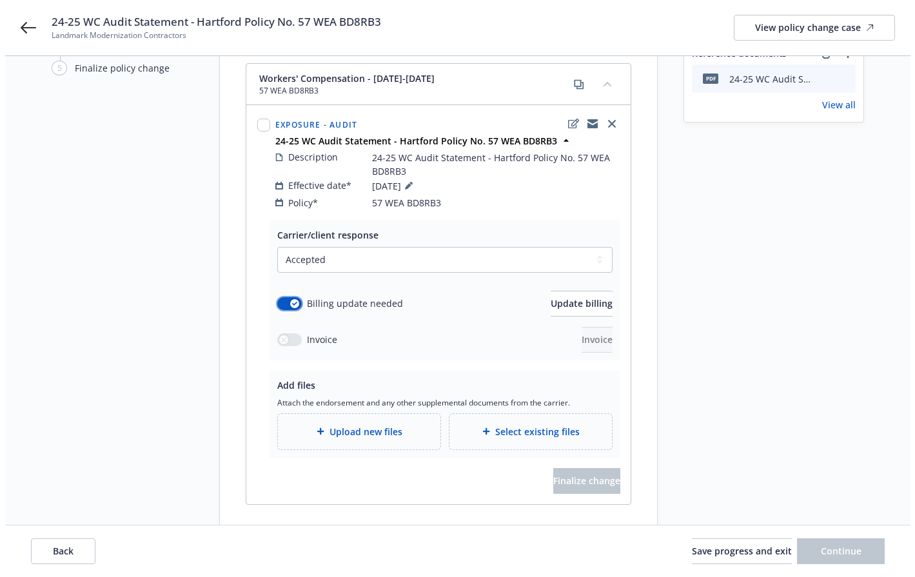
scroll to position [146, 0]
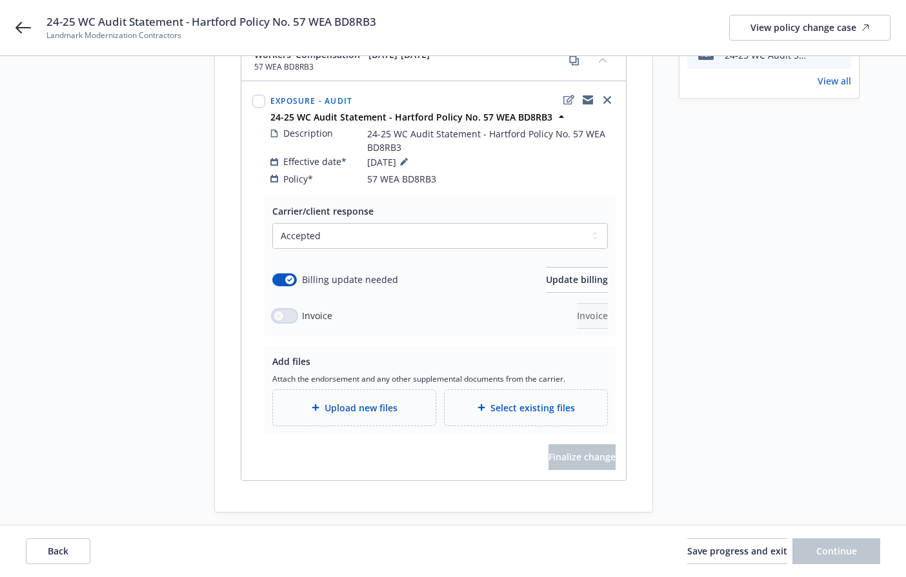
click at [282, 312] on div "button" at bounding box center [278, 316] width 9 height 9
click at [550, 273] on span "Update billing" at bounding box center [577, 279] width 62 height 12
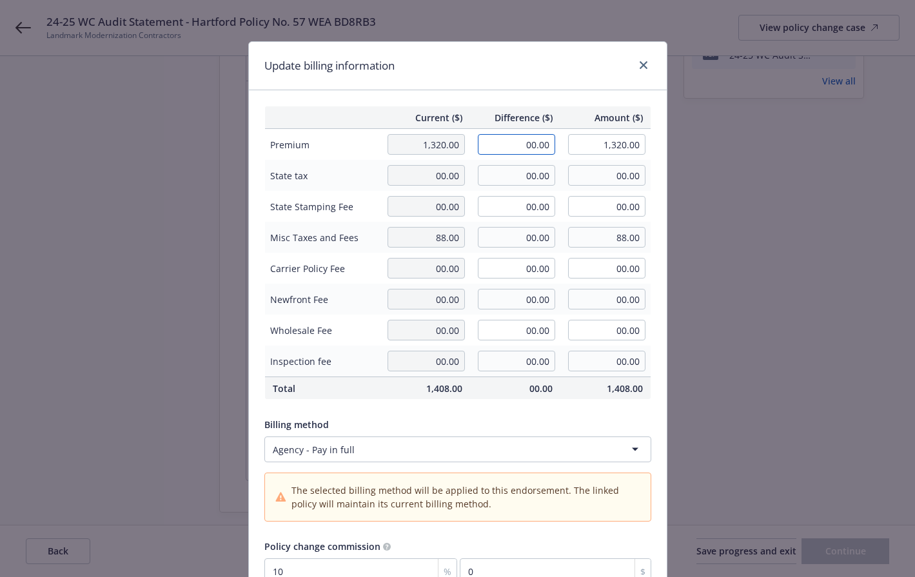
click at [501, 146] on input "00.00" at bounding box center [516, 144] width 77 height 21
click at [482, 213] on input "00.00" at bounding box center [516, 206] width 77 height 21
click at [485, 233] on input "00.00" at bounding box center [516, 237] width 77 height 21
type input "533.00"
type input "621.00"
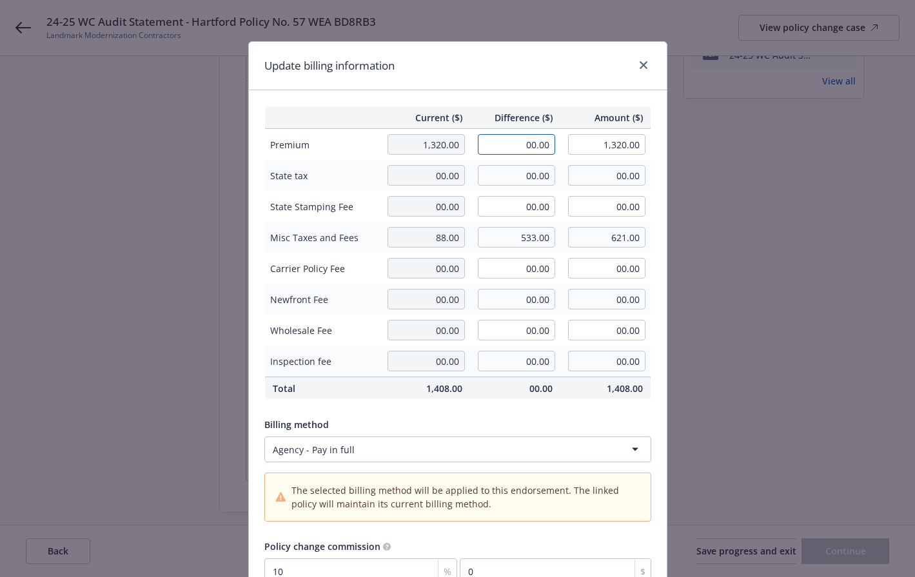
click at [488, 144] on input "00.00" at bounding box center [516, 144] width 77 height 21
type input "7,029.00"
type input "8,349.00"
type input "702.9"
click at [426, 425] on div "Billing method" at bounding box center [457, 425] width 387 height 14
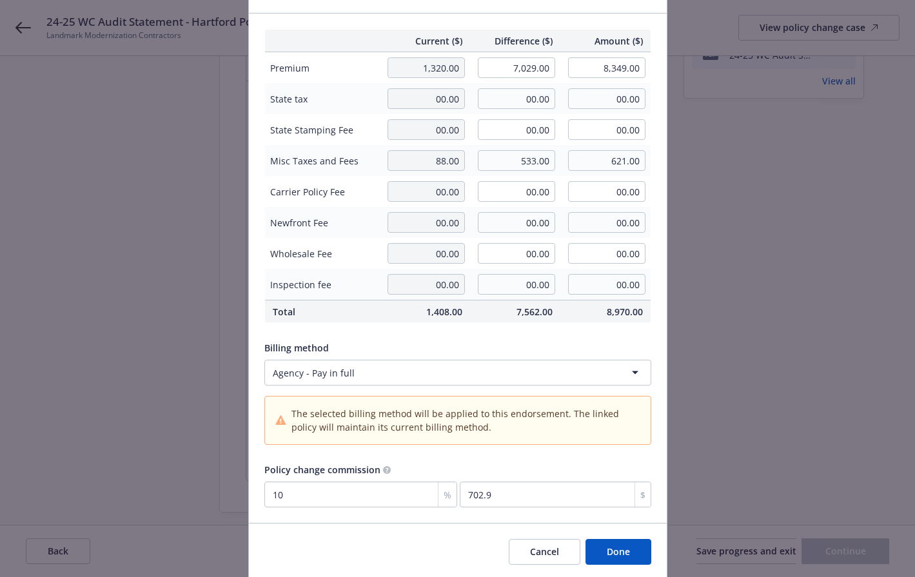
scroll to position [122, 0]
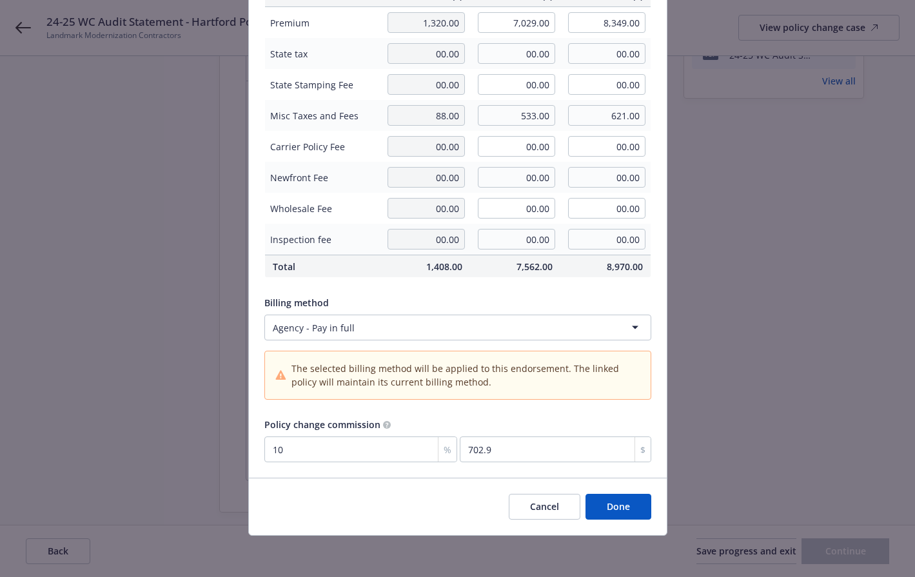
click at [618, 513] on button "Done" at bounding box center [619, 507] width 66 height 26
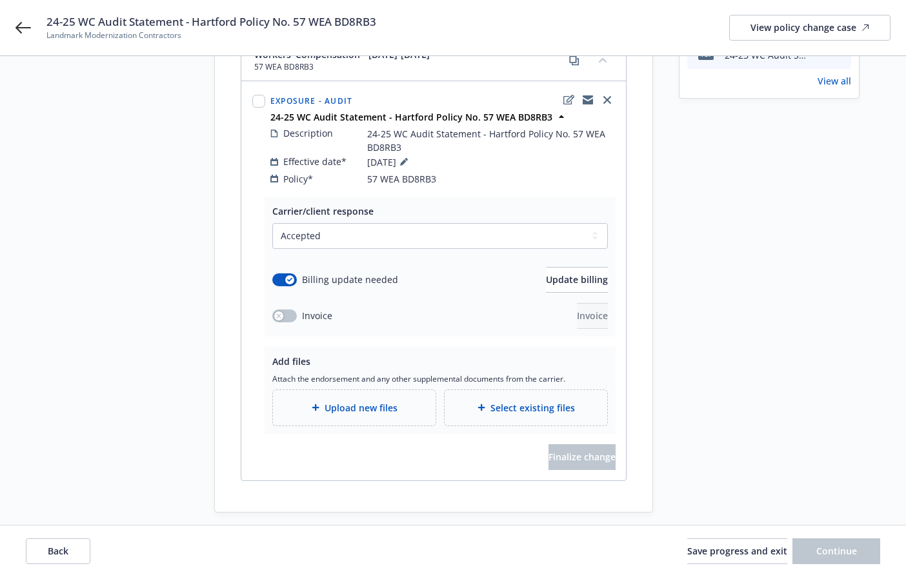
click at [514, 401] on span "Select existing files" at bounding box center [532, 408] width 84 height 14
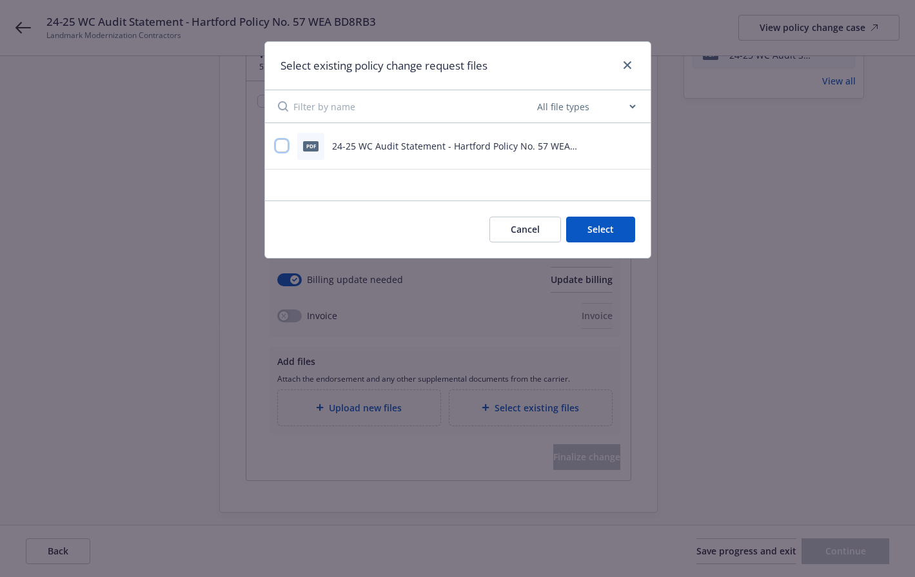
click at [277, 141] on input "checkbox" at bounding box center [281, 145] width 13 height 13
checkbox input "true"
click at [609, 230] on button "Select 1 file" at bounding box center [588, 230] width 93 height 26
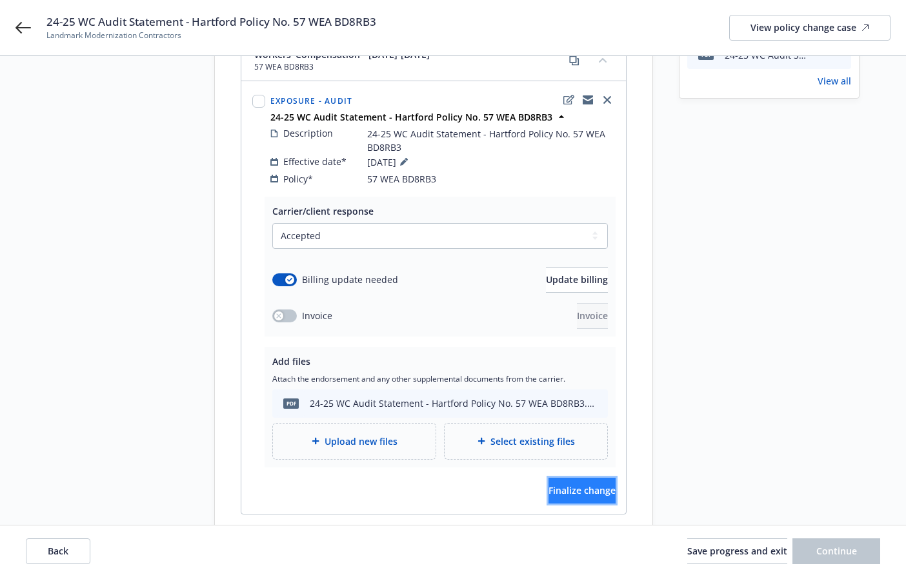
click at [568, 484] on button "Finalize change" at bounding box center [581, 491] width 67 height 26
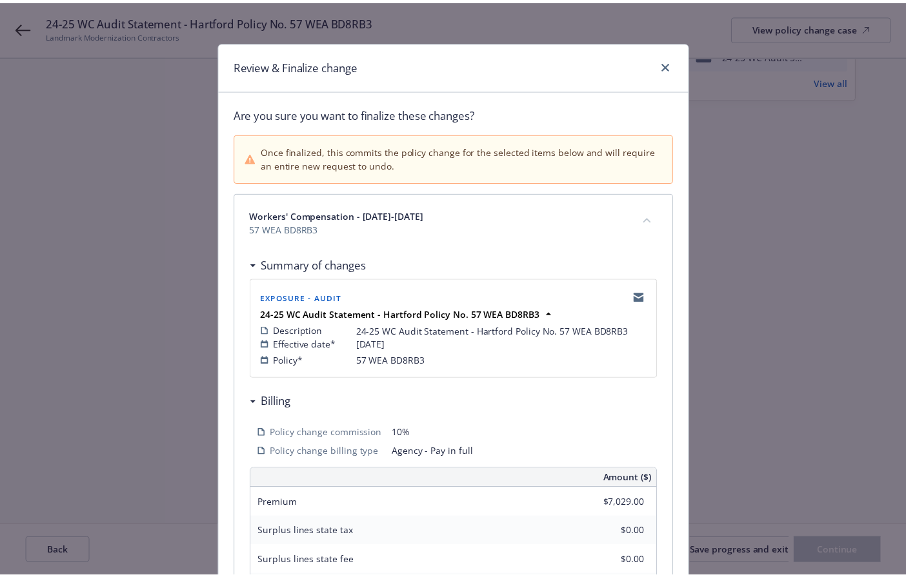
scroll to position [295, 0]
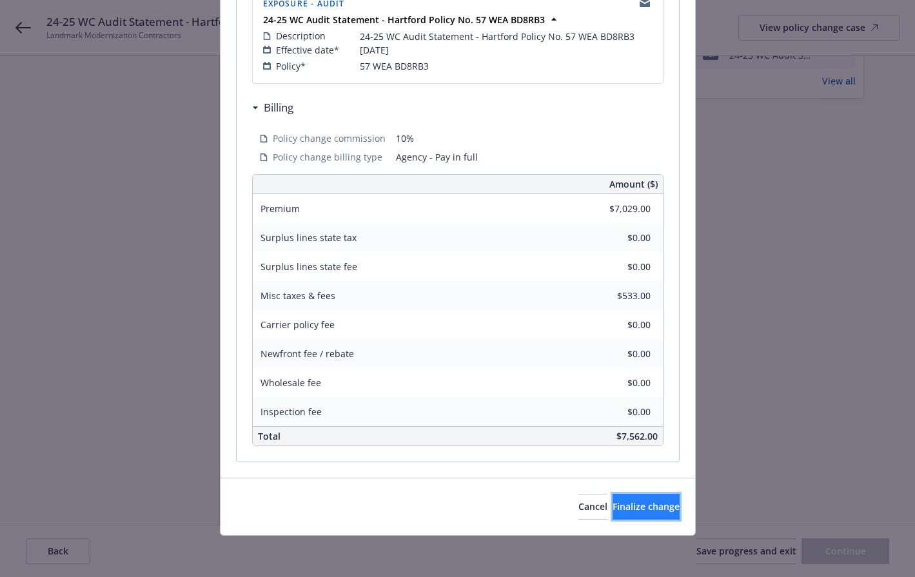
click at [613, 505] on span "Finalize change" at bounding box center [646, 507] width 67 height 12
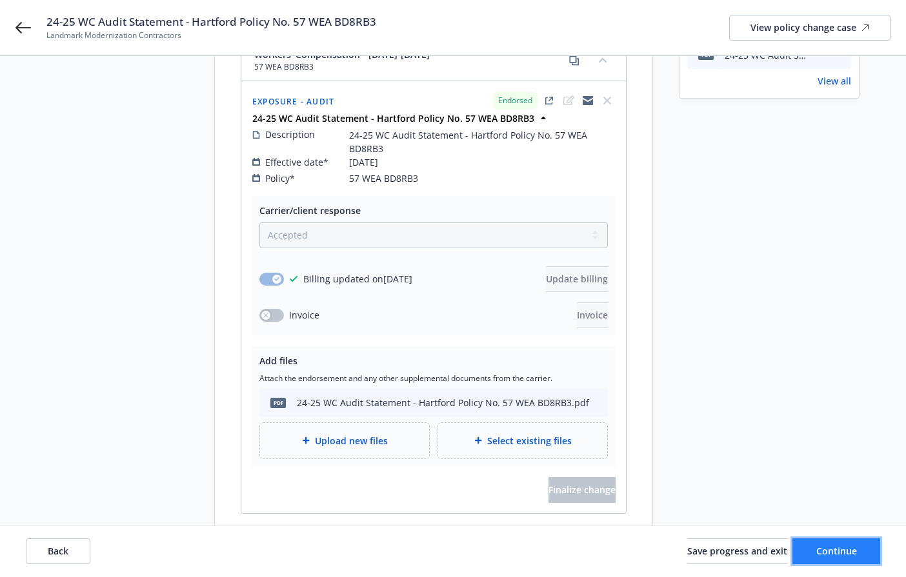
click at [838, 544] on button "Continue" at bounding box center [836, 552] width 88 height 26
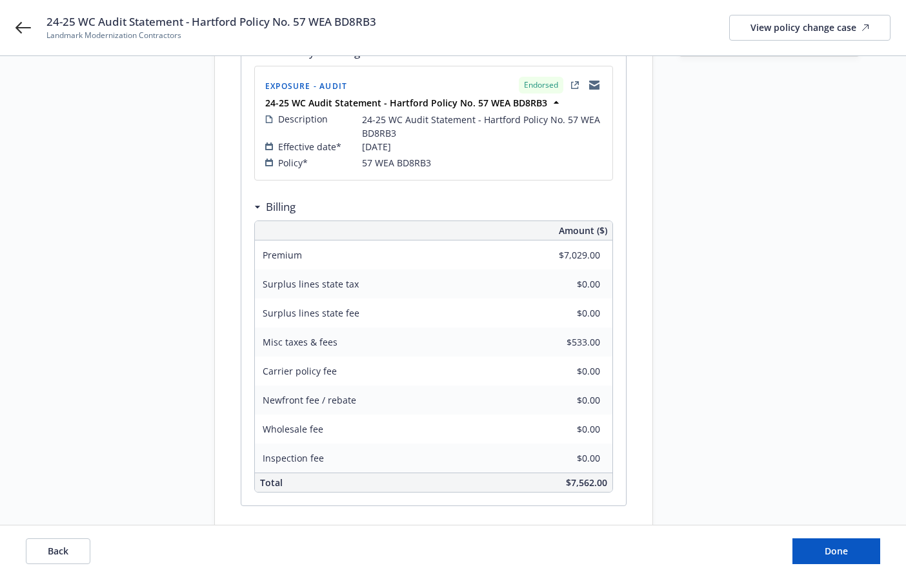
scroll to position [226, 0]
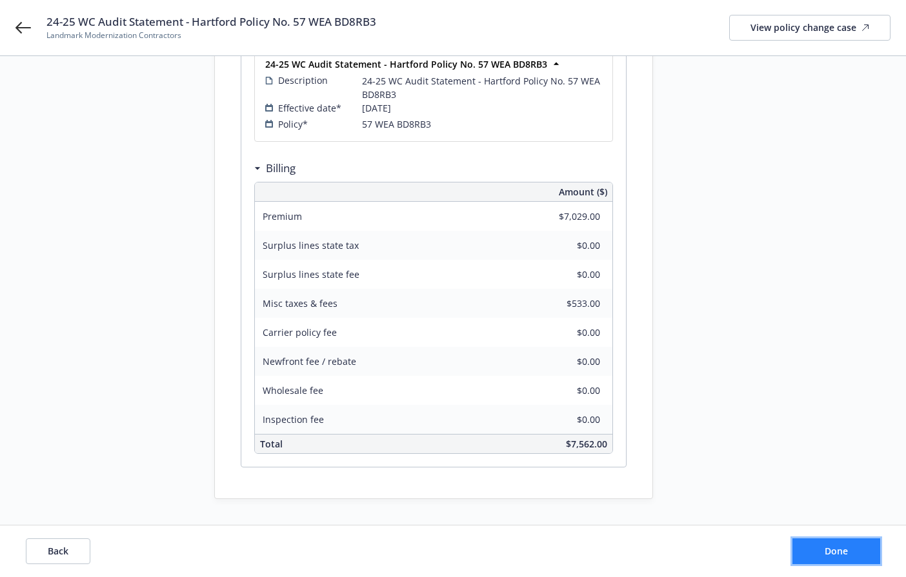
click at [824, 551] on button "Done" at bounding box center [836, 552] width 88 height 26
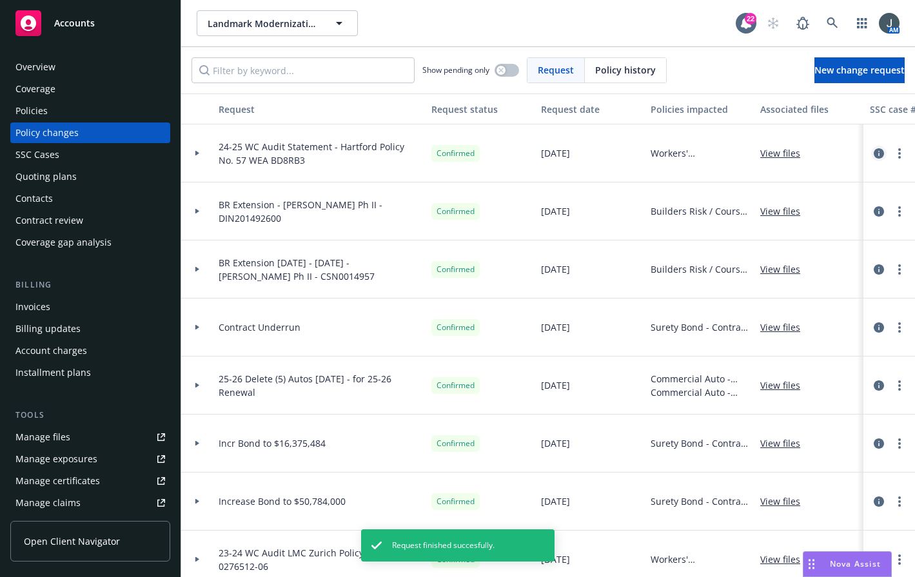
click at [874, 152] on icon "circleInformation" at bounding box center [879, 153] width 10 height 10
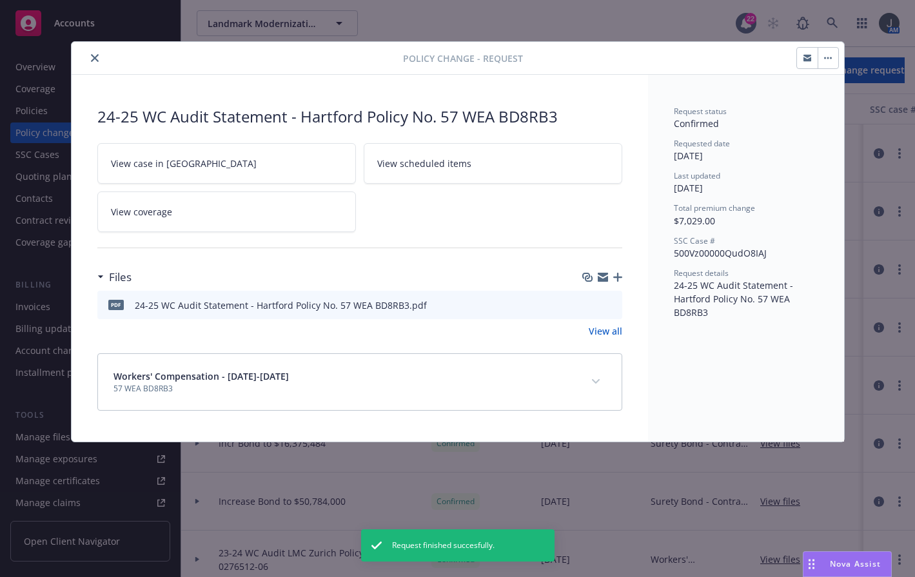
click at [92, 52] on button "close" at bounding box center [94, 57] width 15 height 15
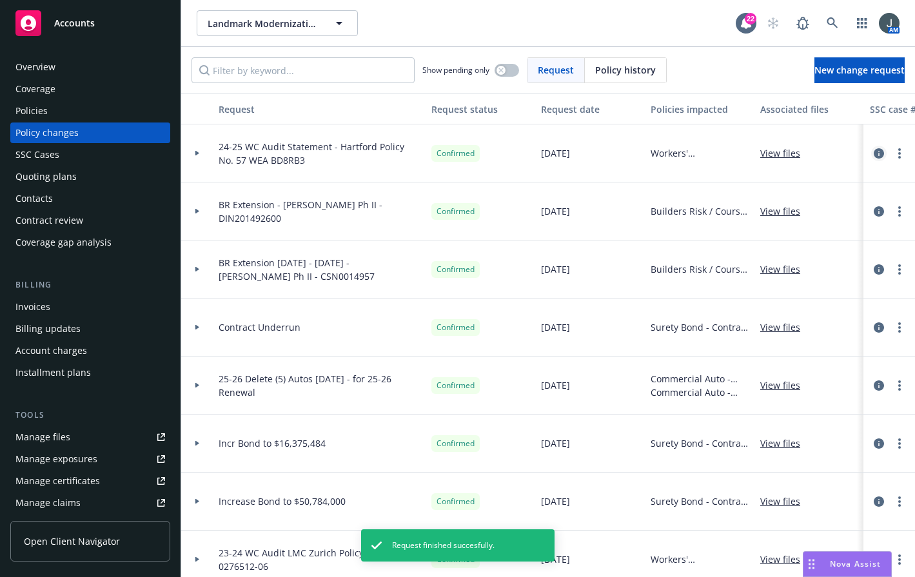
click at [874, 156] on icon "circleInformation" at bounding box center [879, 153] width 10 height 10
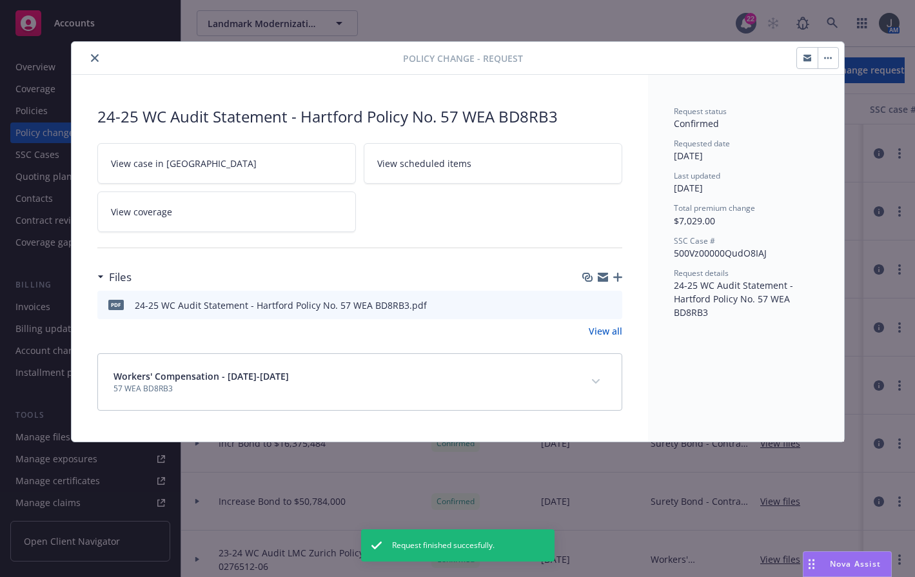
click at [244, 162] on link "View case in [GEOGRAPHIC_DATA]" at bounding box center [226, 163] width 259 height 41
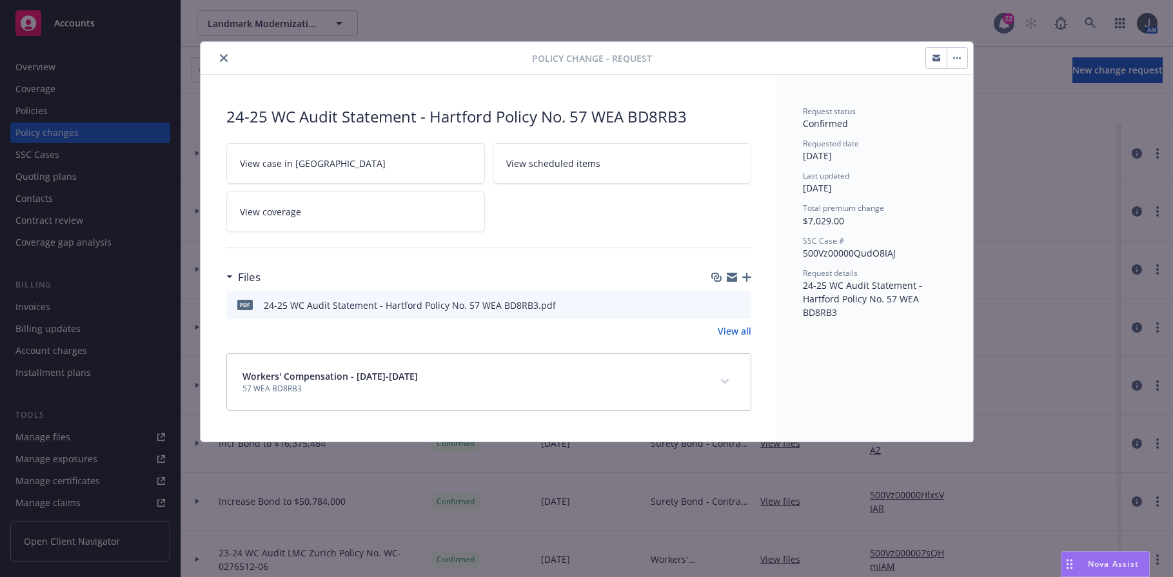
click at [223, 62] on button "close" at bounding box center [223, 57] width 15 height 15
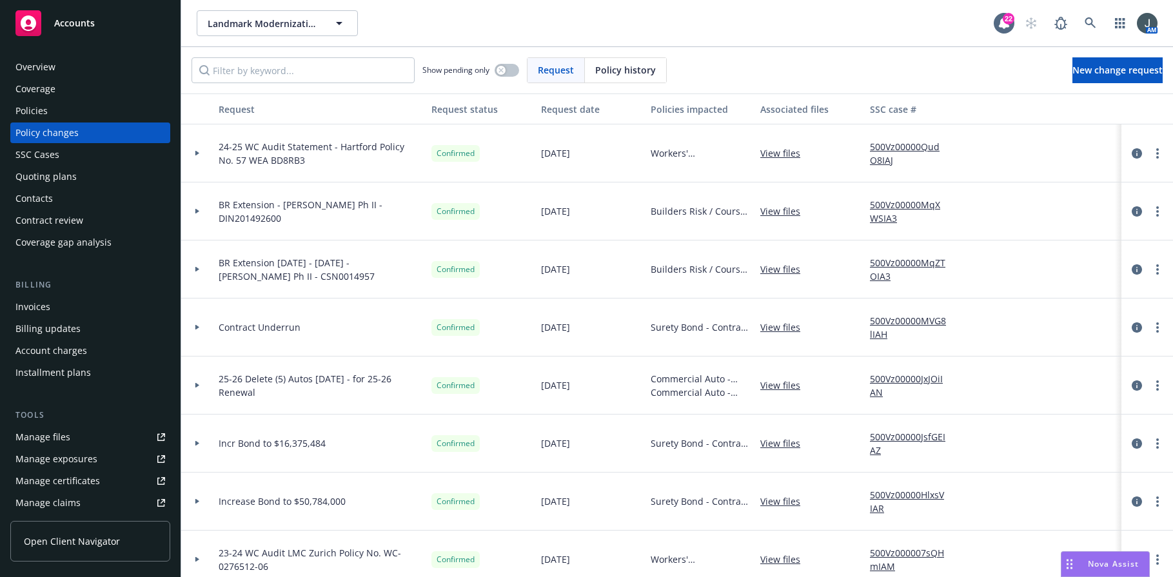
click at [56, 306] on div "Invoices" at bounding box center [90, 307] width 150 height 21
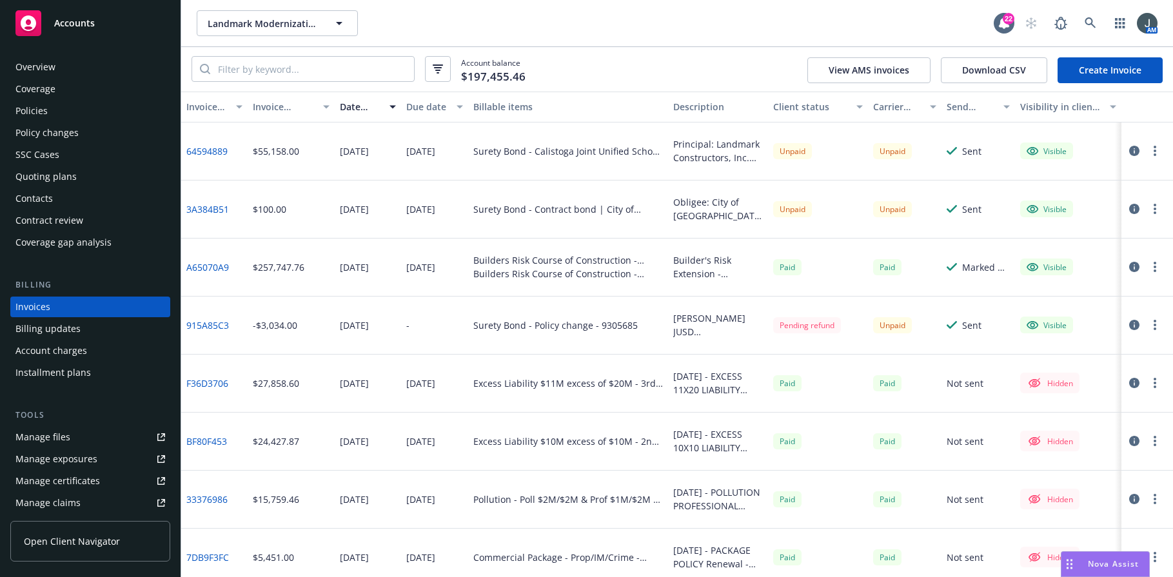
click at [915, 67] on link "Create Invoice" at bounding box center [1110, 70] width 105 height 26
